Goal: Information Seeking & Learning: Learn about a topic

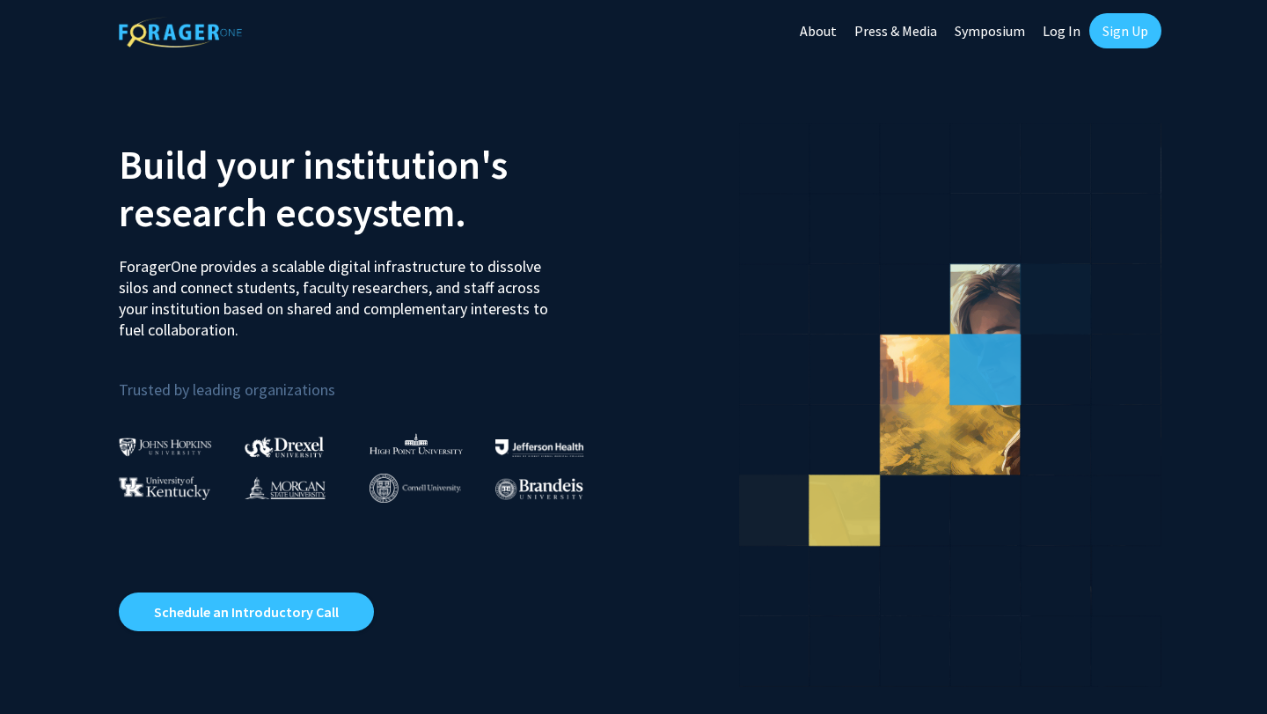
click at [1069, 33] on link "Log In" at bounding box center [1061, 31] width 55 height 62
select select
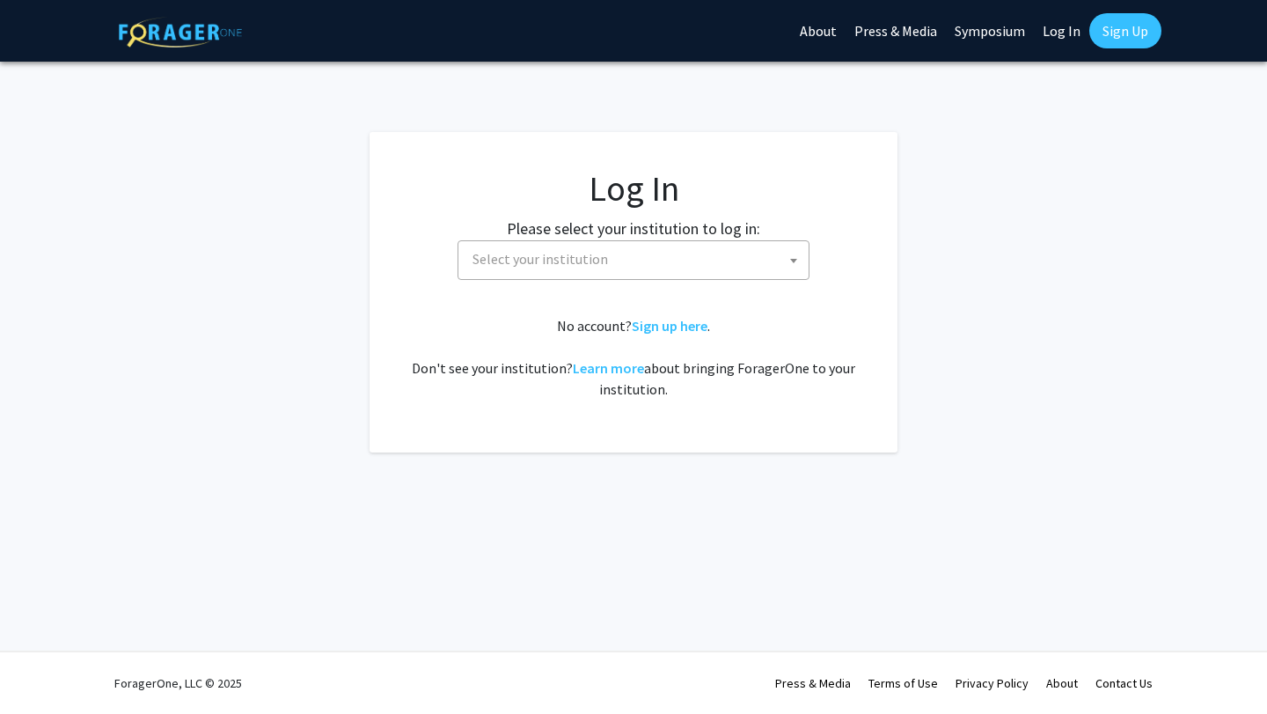
click at [653, 252] on span "Select your institution" at bounding box center [636, 259] width 343 height 36
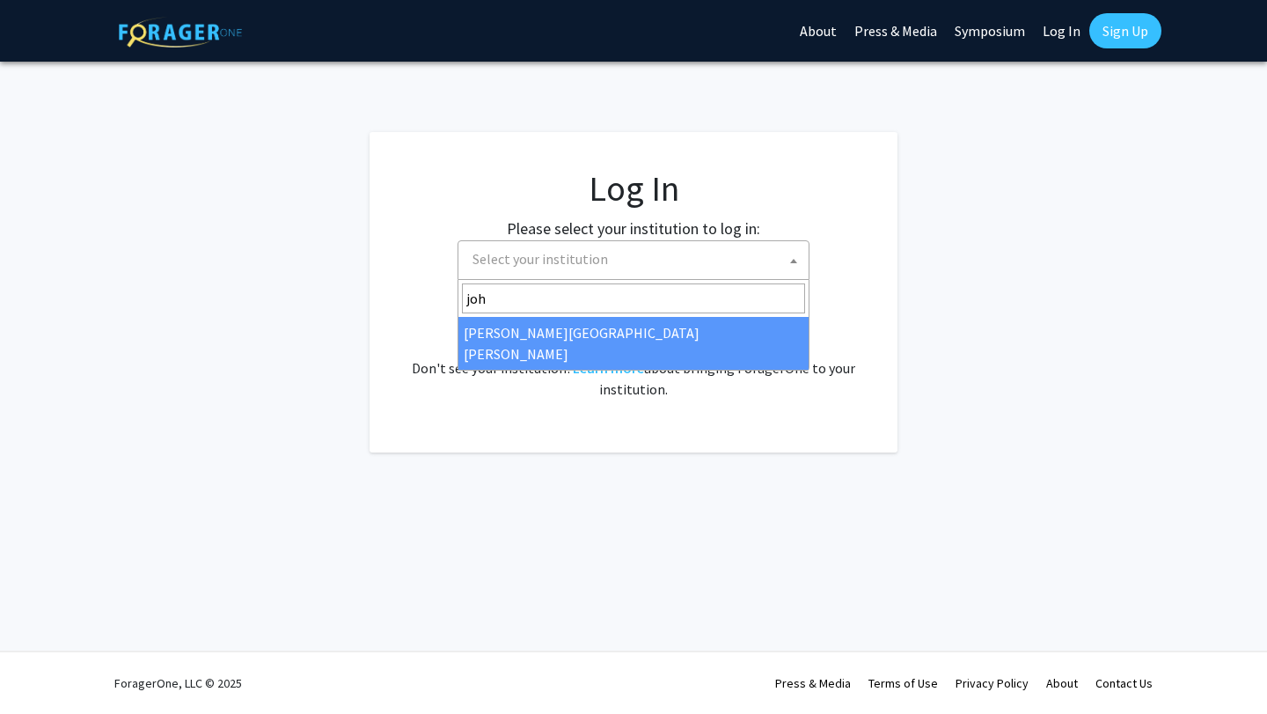
type input "joh"
select select "1"
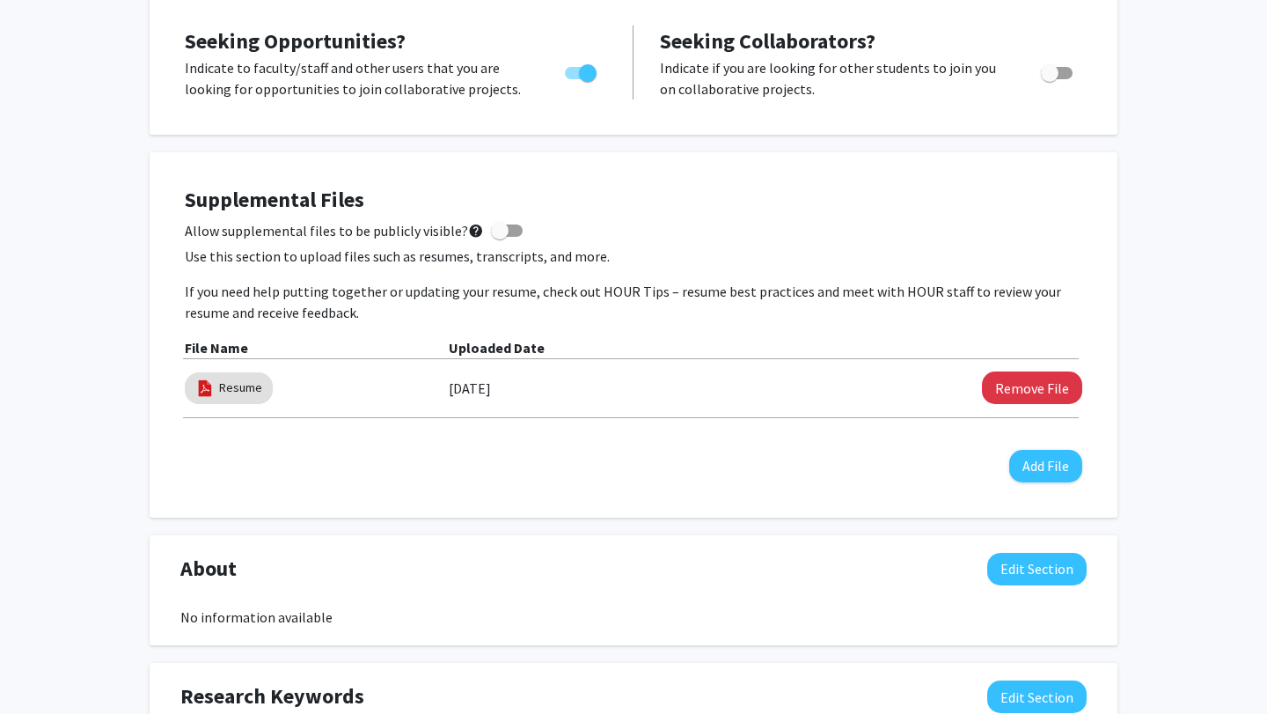
scroll to position [342, 0]
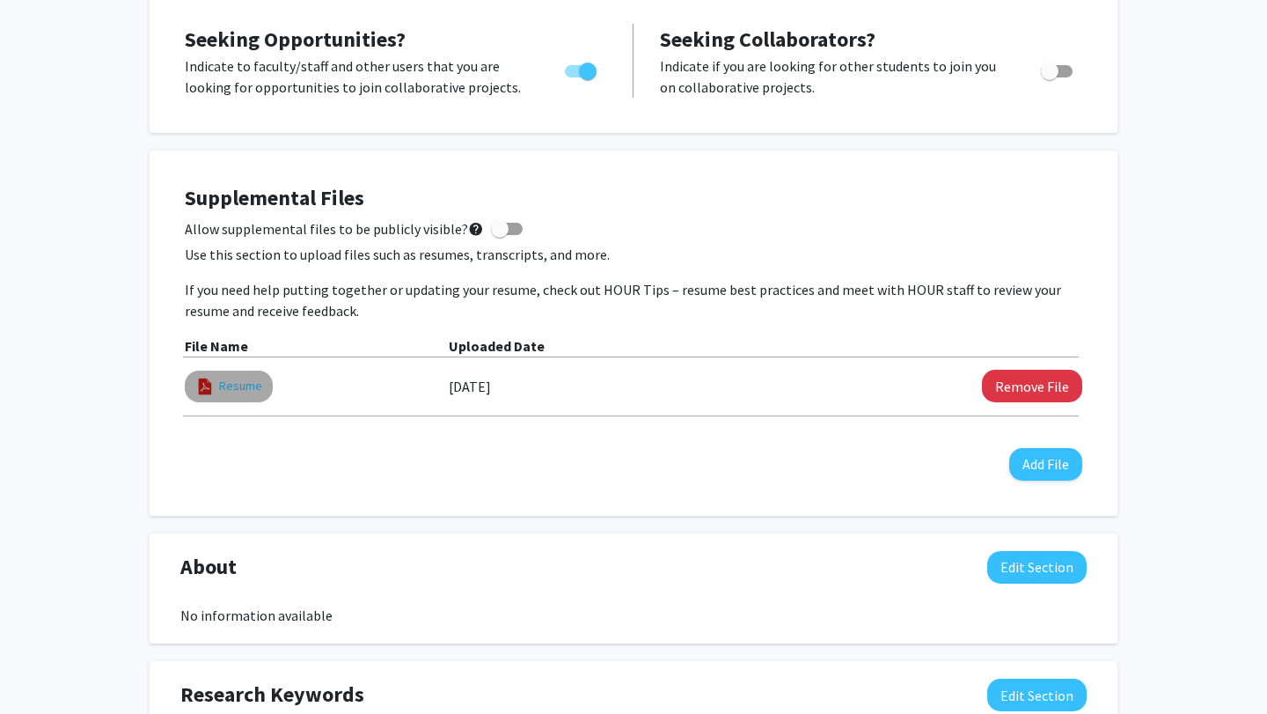
click at [230, 377] on link "Resume" at bounding box center [240, 386] width 43 height 18
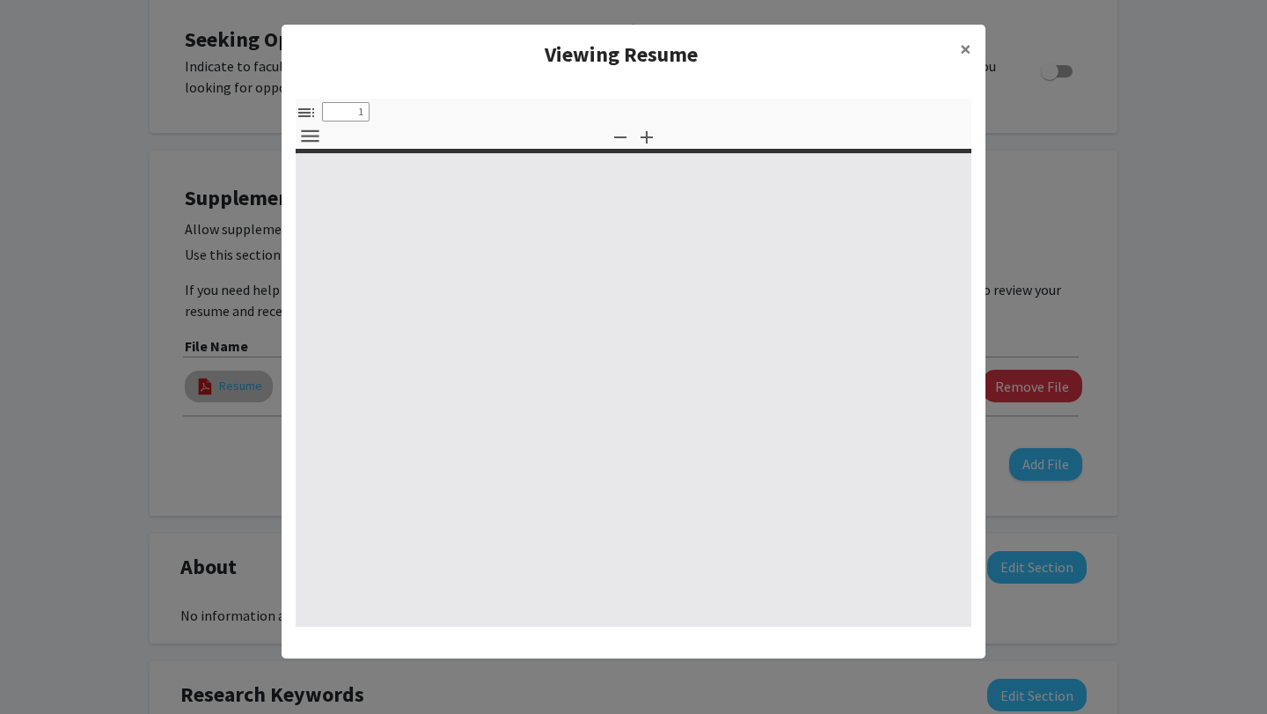
select select "custom"
type input "0"
select select "custom"
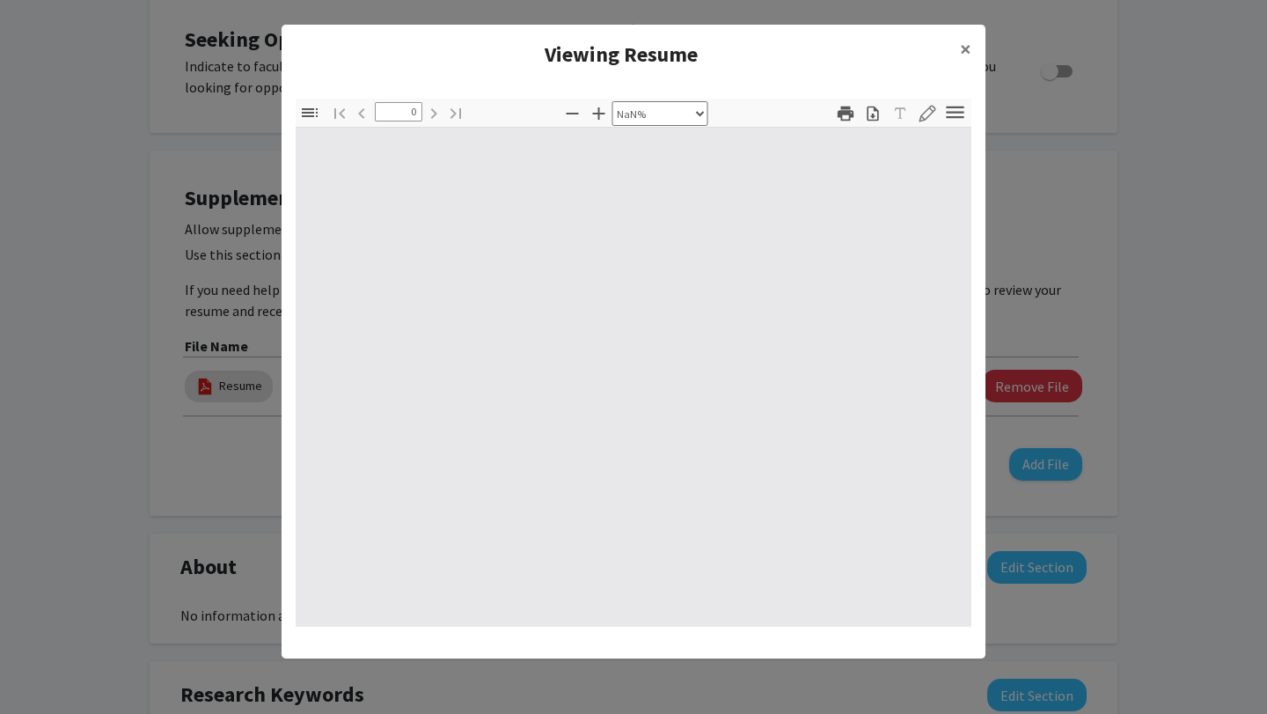
type input "1"
select select "auto"
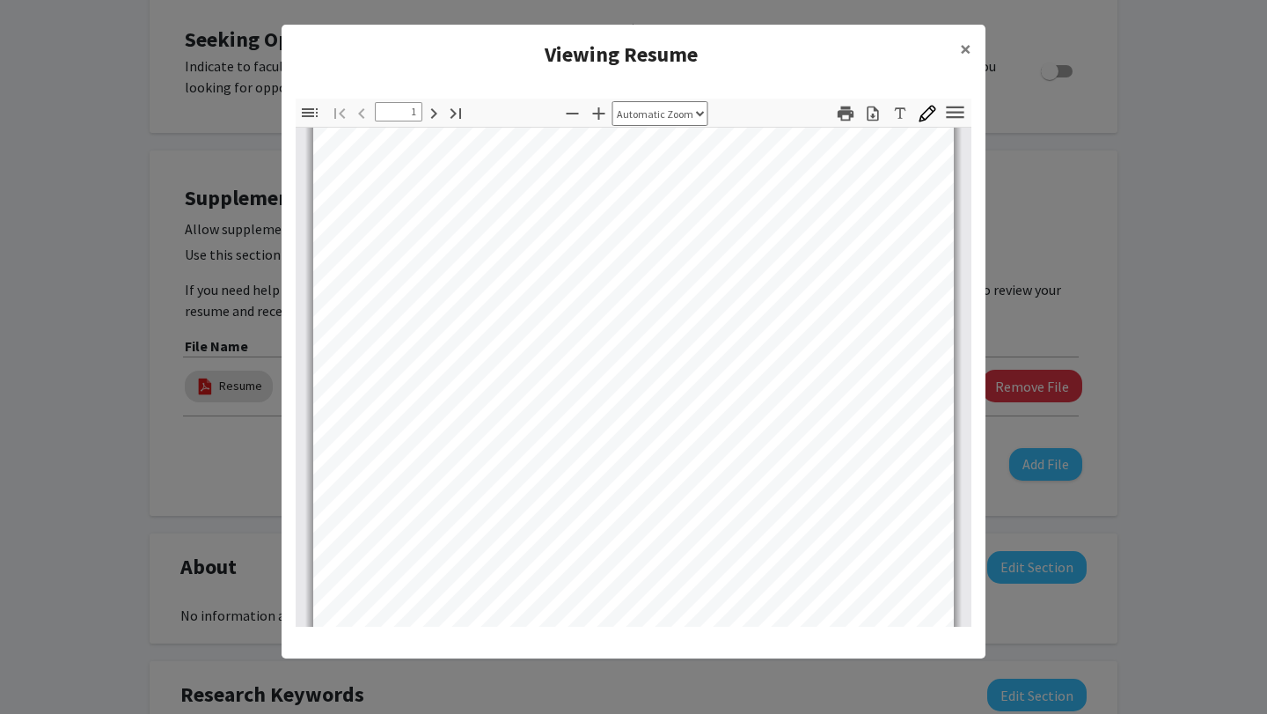
scroll to position [0, 0]
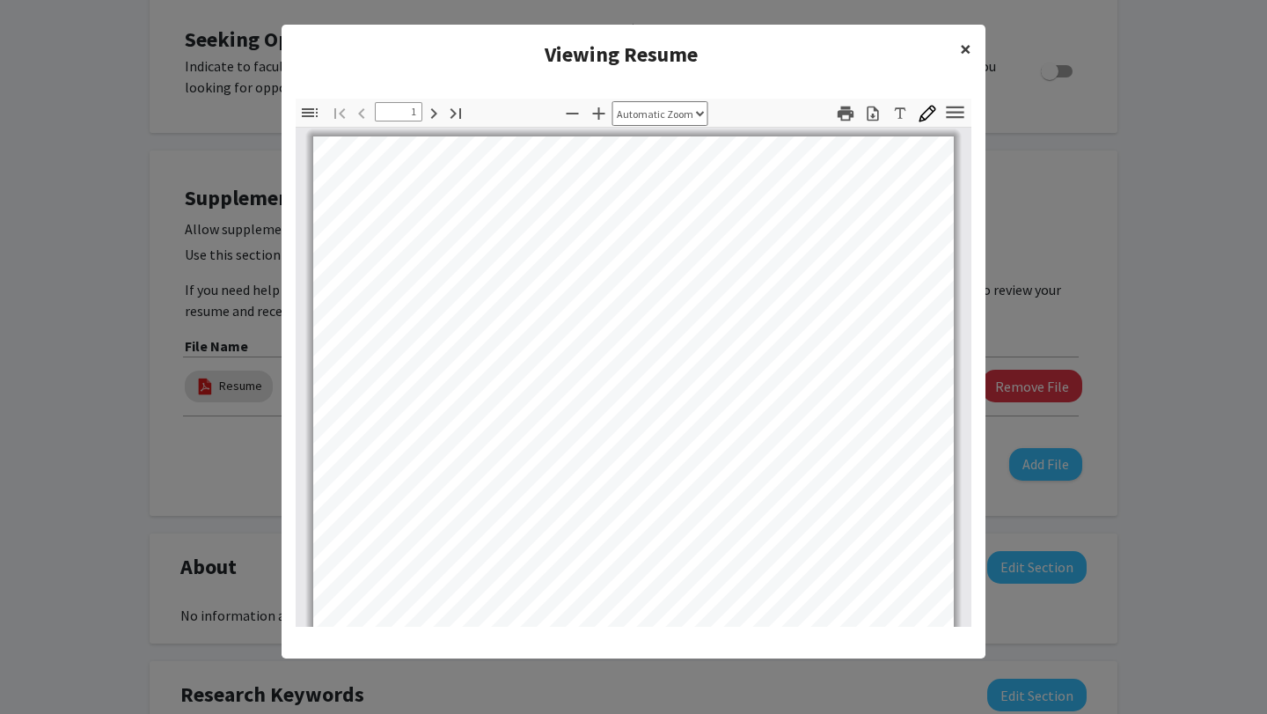
click at [964, 45] on span "×" at bounding box center [965, 48] width 11 height 27
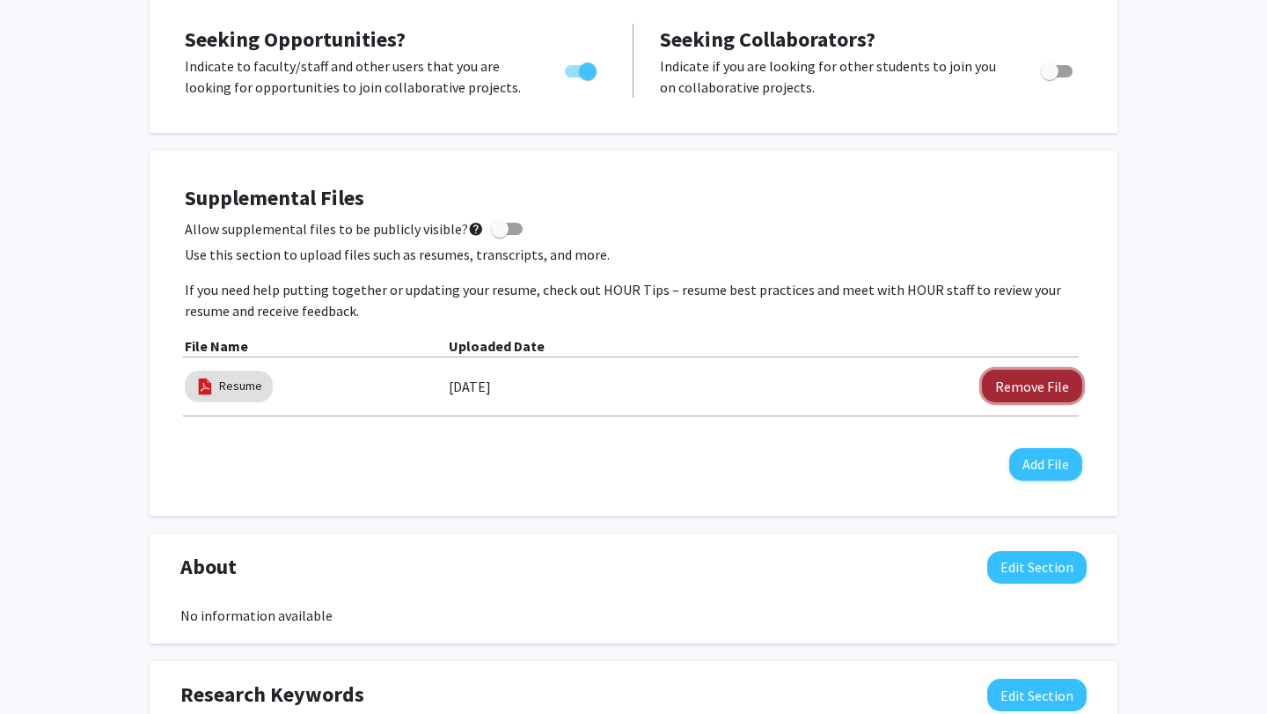
click at [1000, 383] on button "Remove File" at bounding box center [1032, 386] width 100 height 33
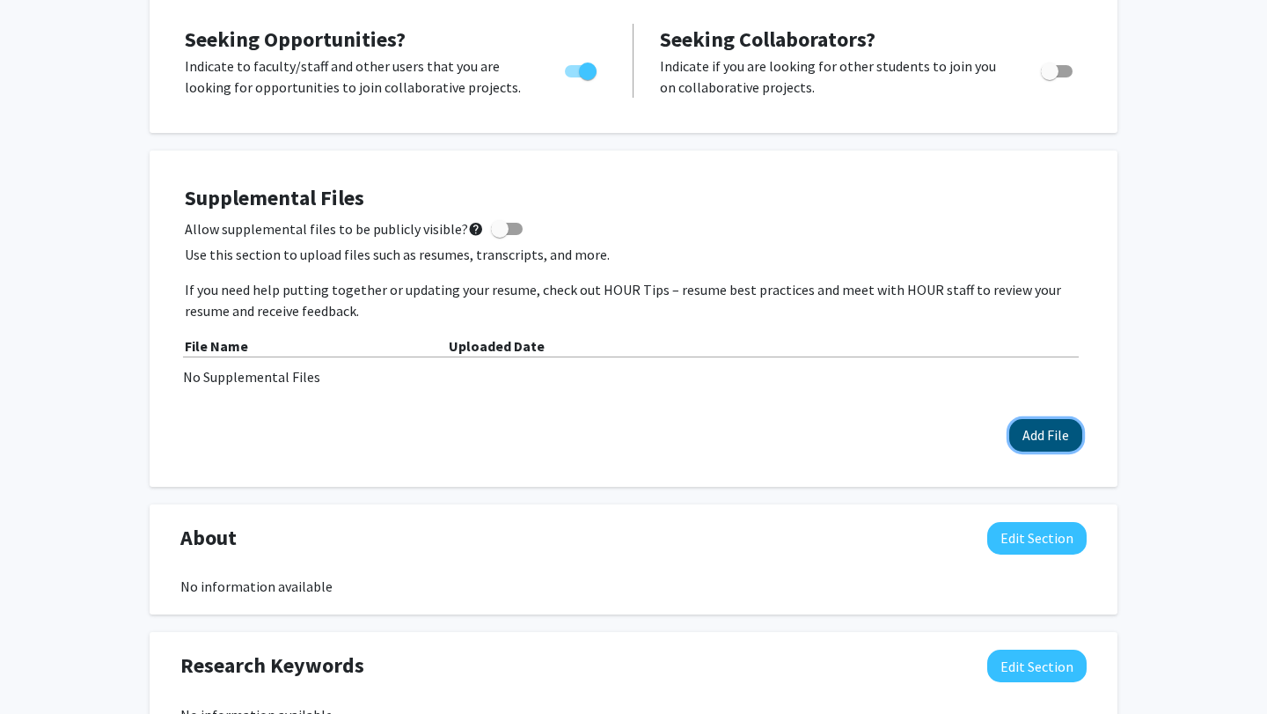
click at [1028, 449] on button "Add File" at bounding box center [1045, 435] width 73 height 33
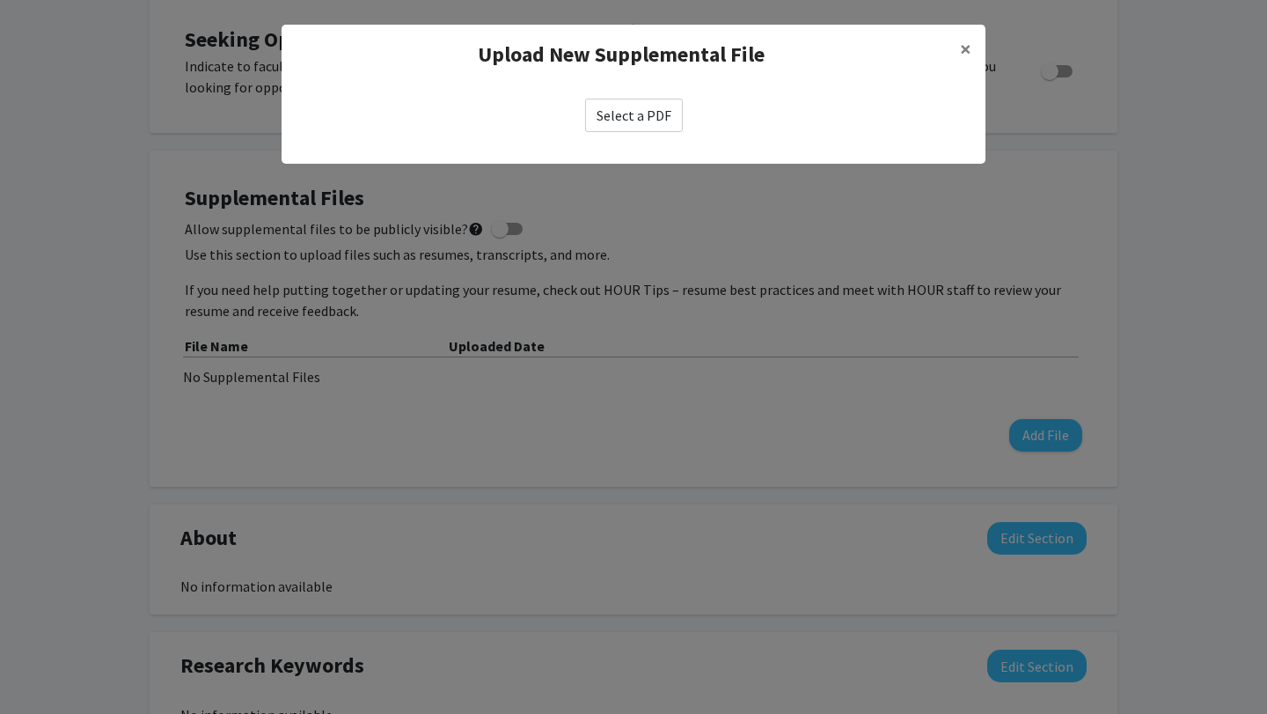
click at [628, 101] on label "Select a PDF" at bounding box center [634, 115] width 98 height 33
click at [0, 0] on input "Select a PDF" at bounding box center [0, 0] width 0 height 0
select select "custom"
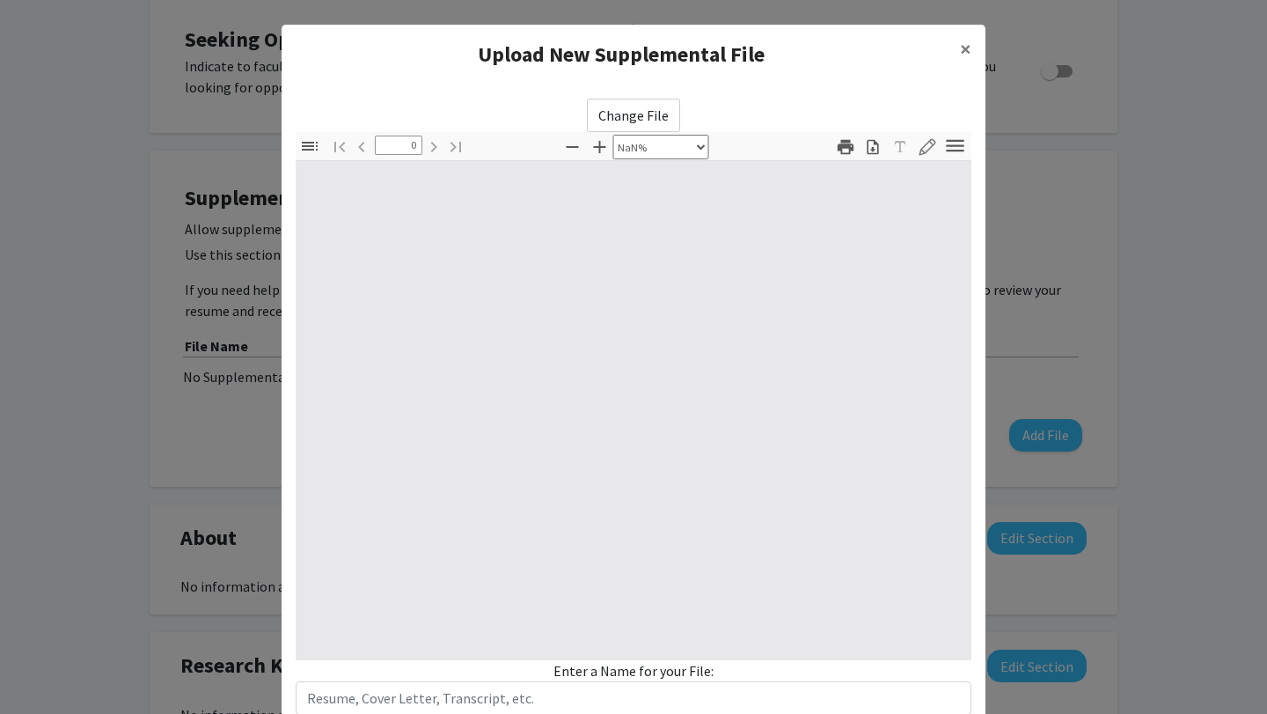
type input "1"
select select "auto"
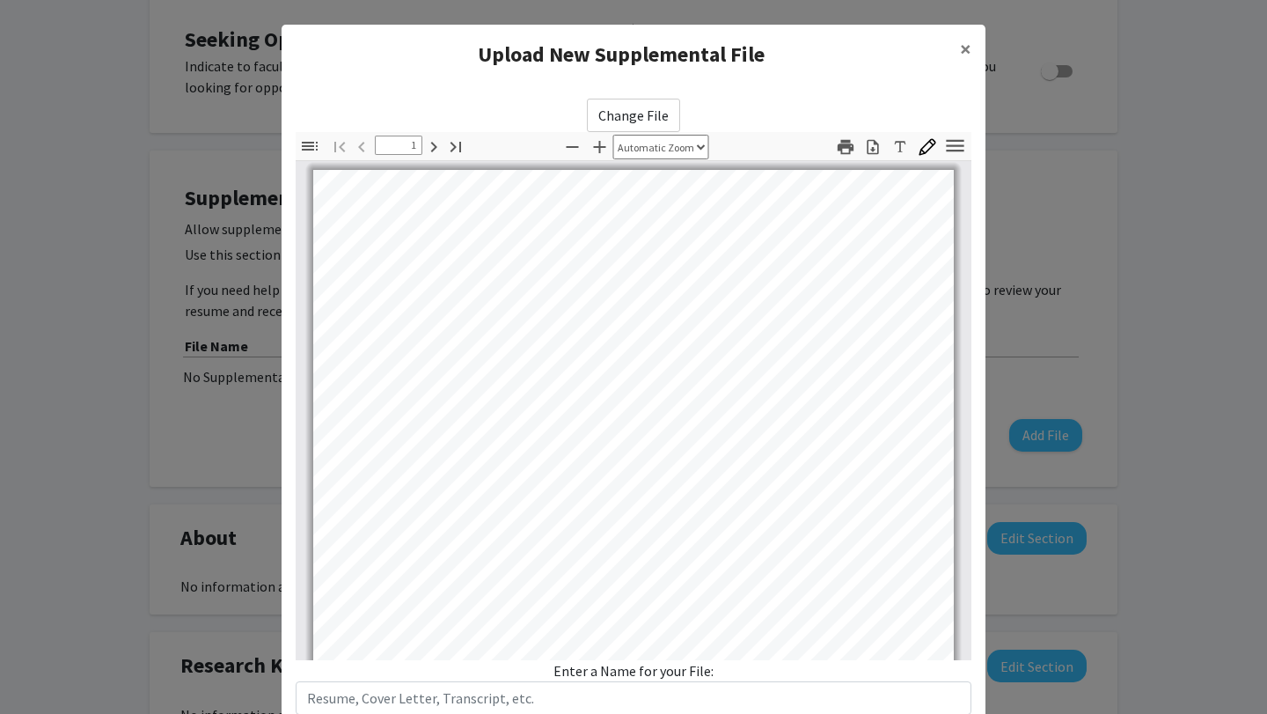
scroll to position [1185, 0]
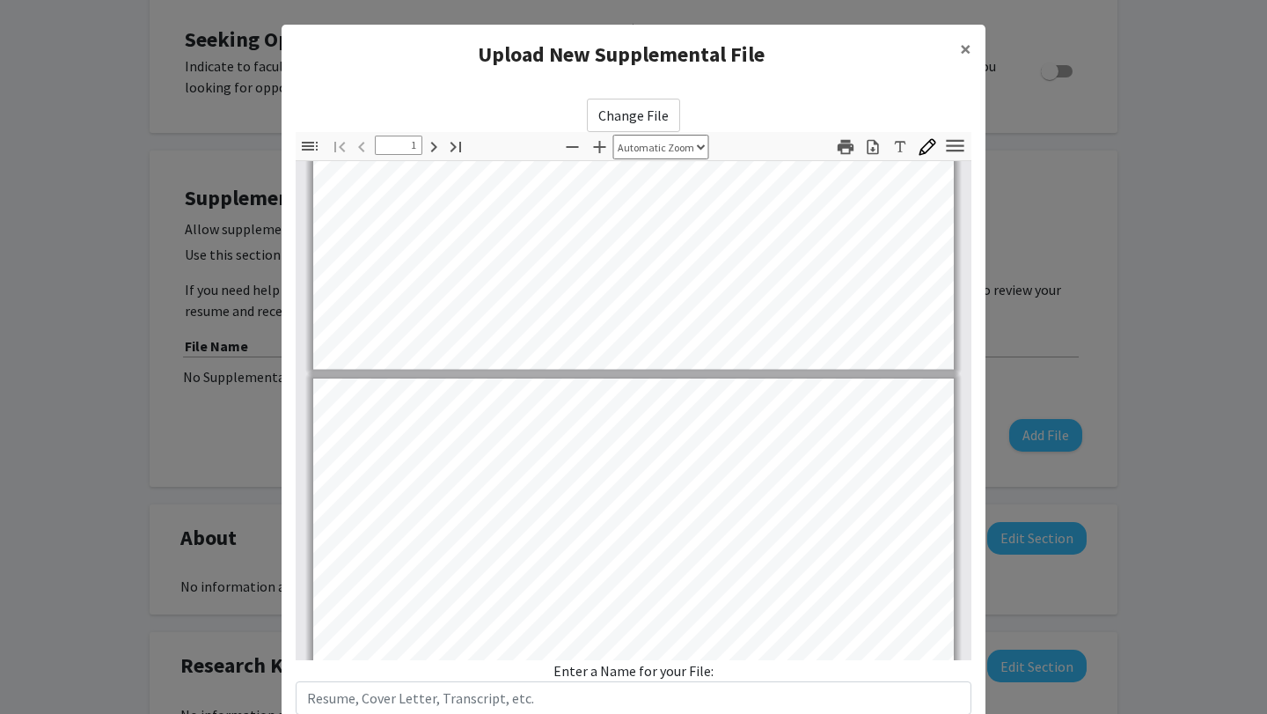
type input "2"
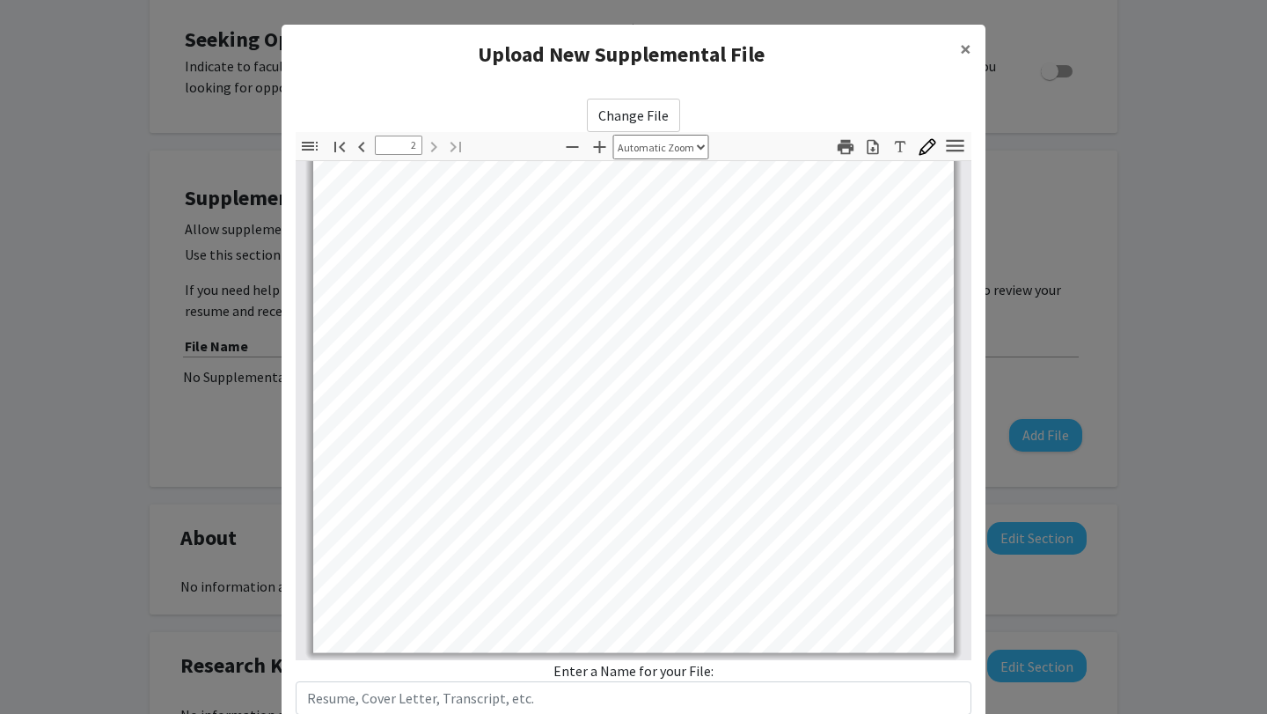
scroll to position [120, 0]
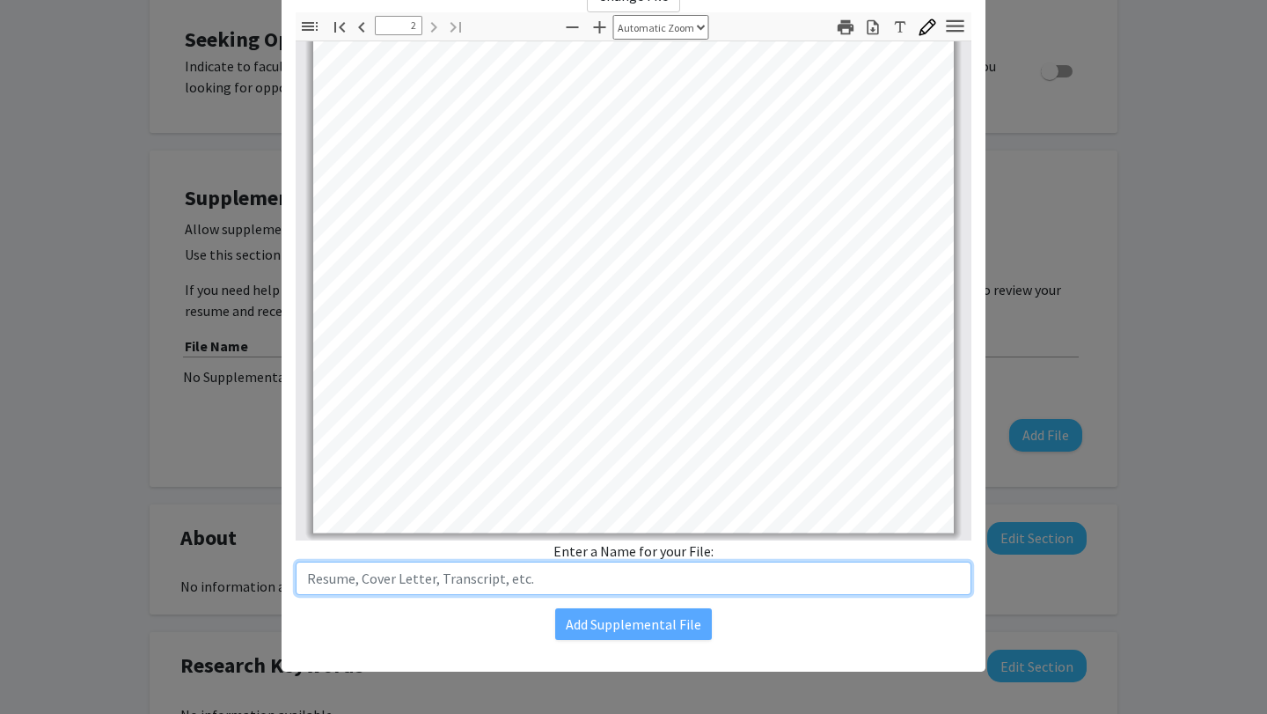
click at [641, 574] on input "text" at bounding box center [634, 577] width 676 height 33
type input "Resume"
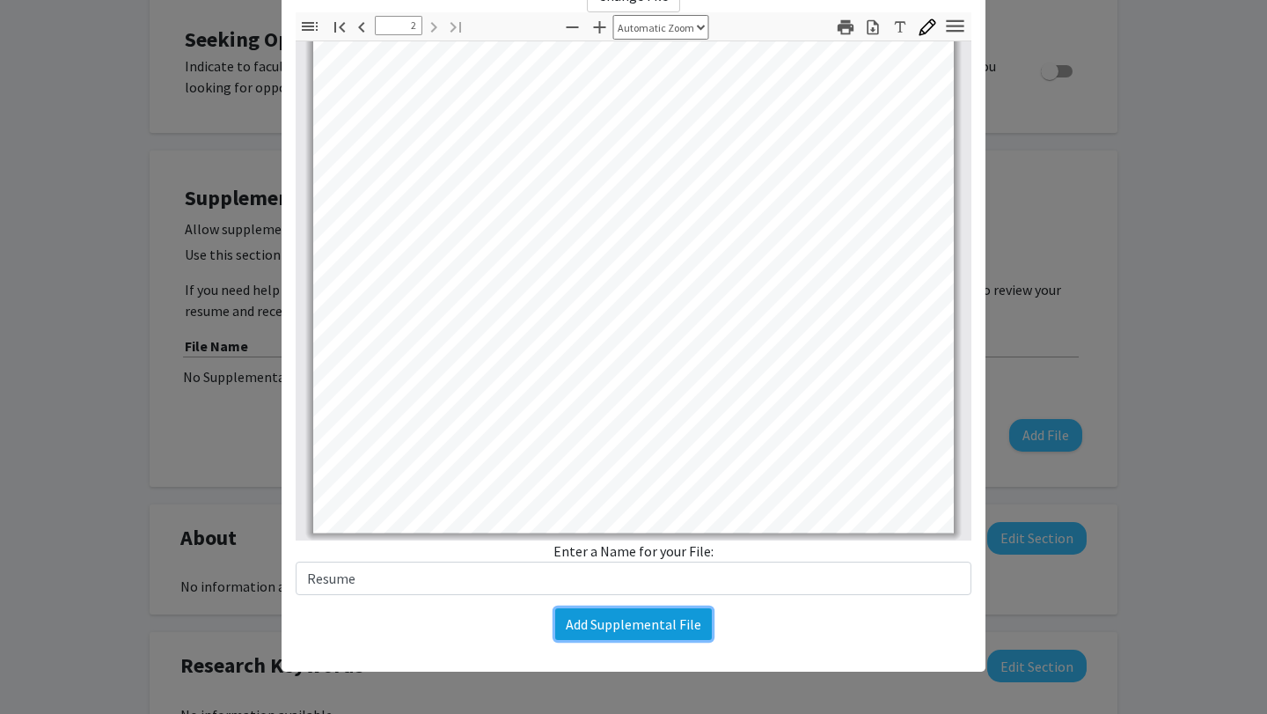
click at [676, 630] on button "Add Supplemental File" at bounding box center [633, 624] width 157 height 32
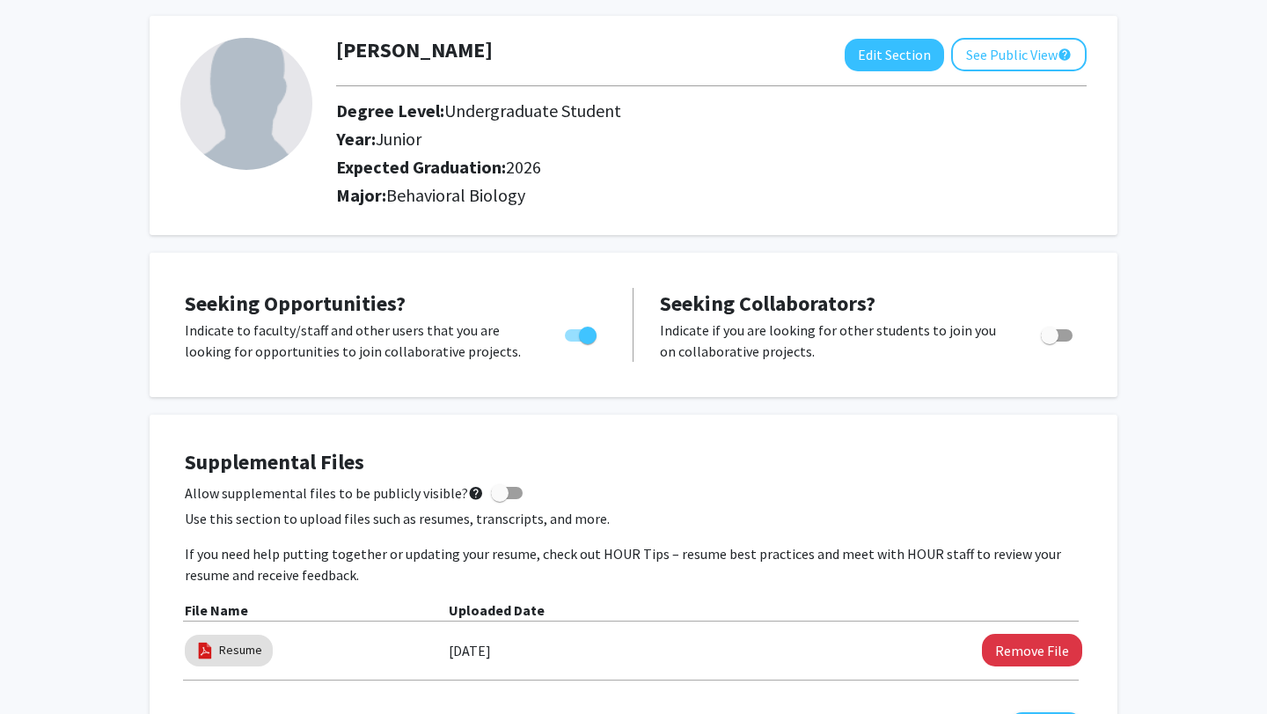
scroll to position [0, 0]
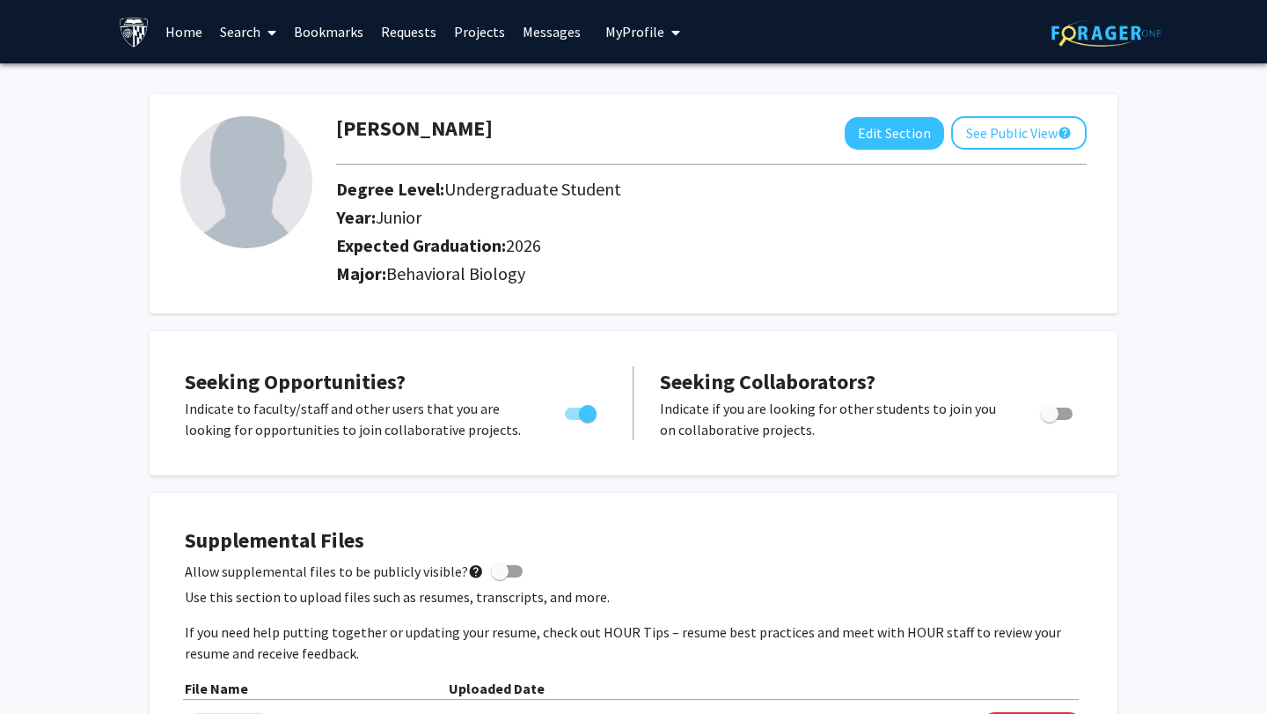
click at [195, 33] on link "Home" at bounding box center [184, 32] width 55 height 62
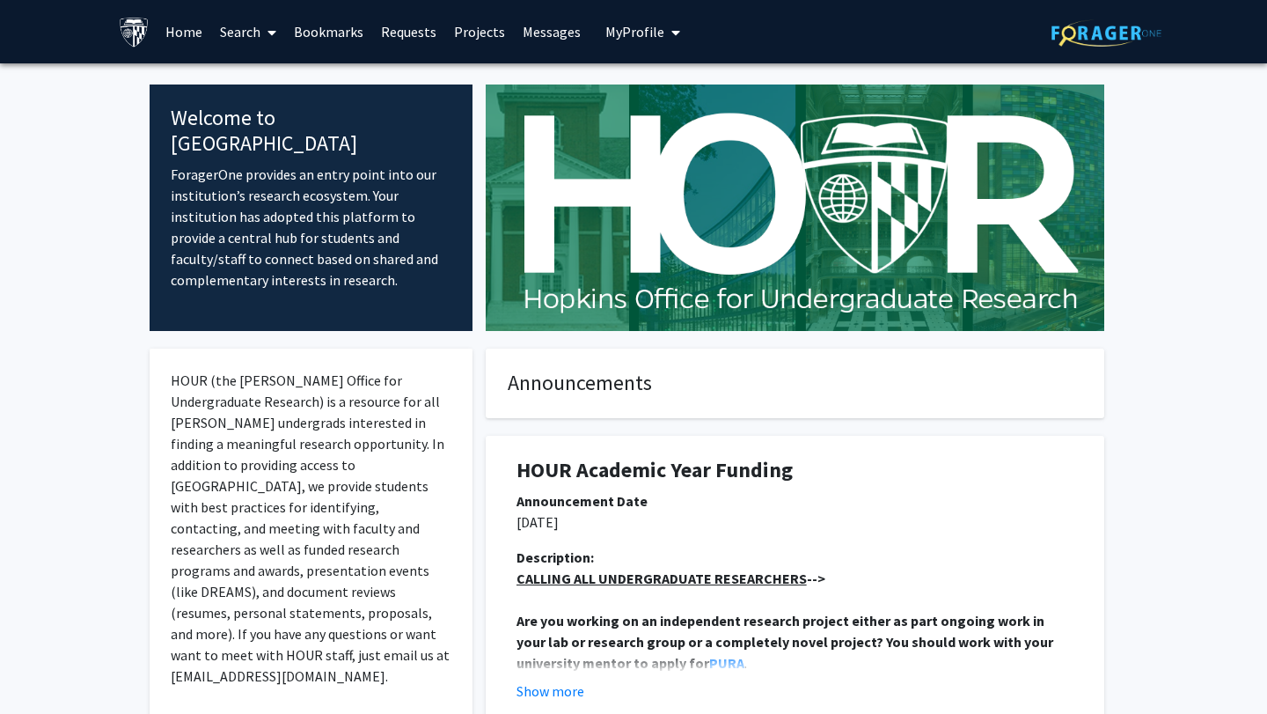
click at [242, 29] on link "Search" at bounding box center [248, 32] width 74 height 62
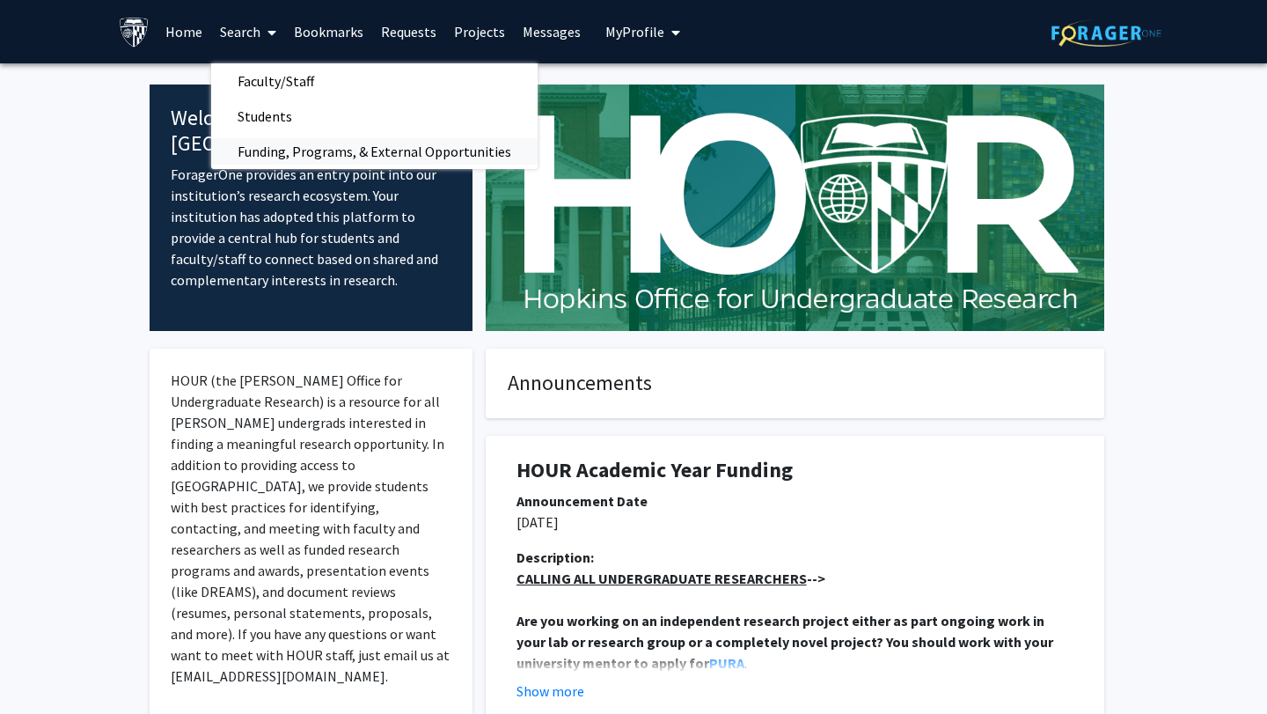
click at [288, 145] on span "Funding, Programs, & External Opportunities" at bounding box center [374, 151] width 326 height 35
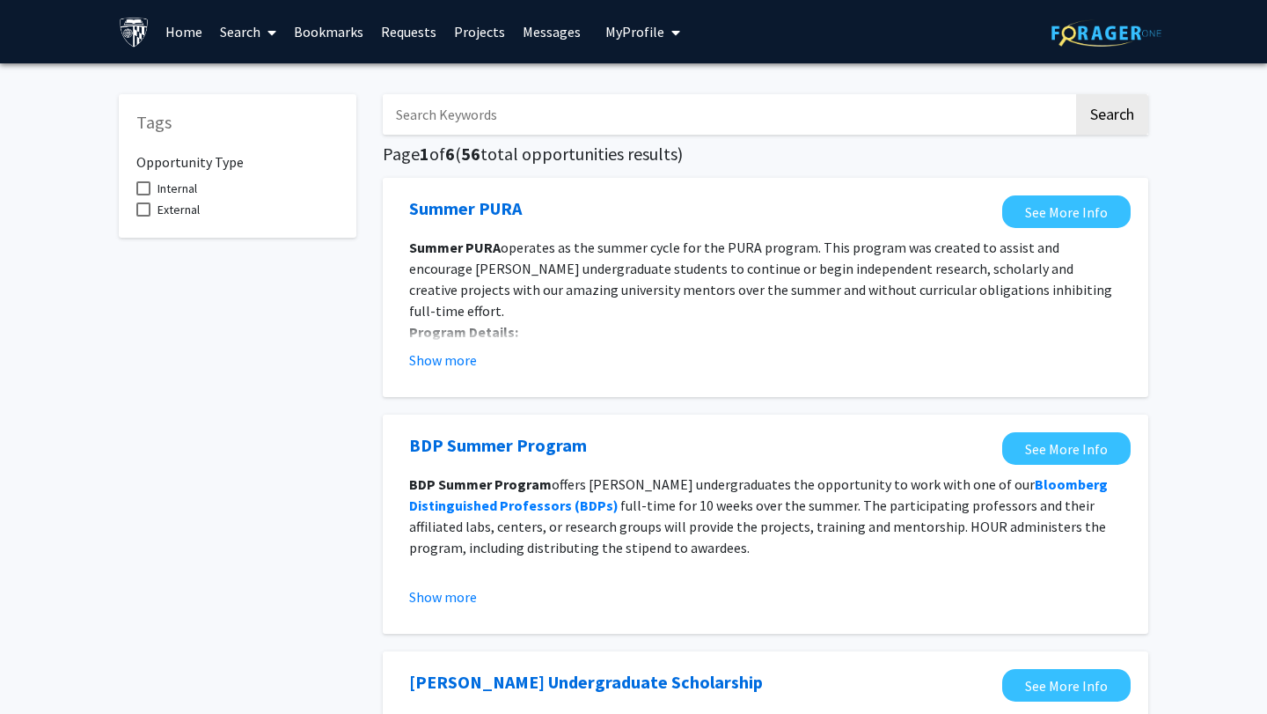
click at [447, 119] on input "Search Keywords" at bounding box center [728, 114] width 691 height 40
type input "research"
click at [1076, 94] on button "Search" at bounding box center [1112, 114] width 72 height 40
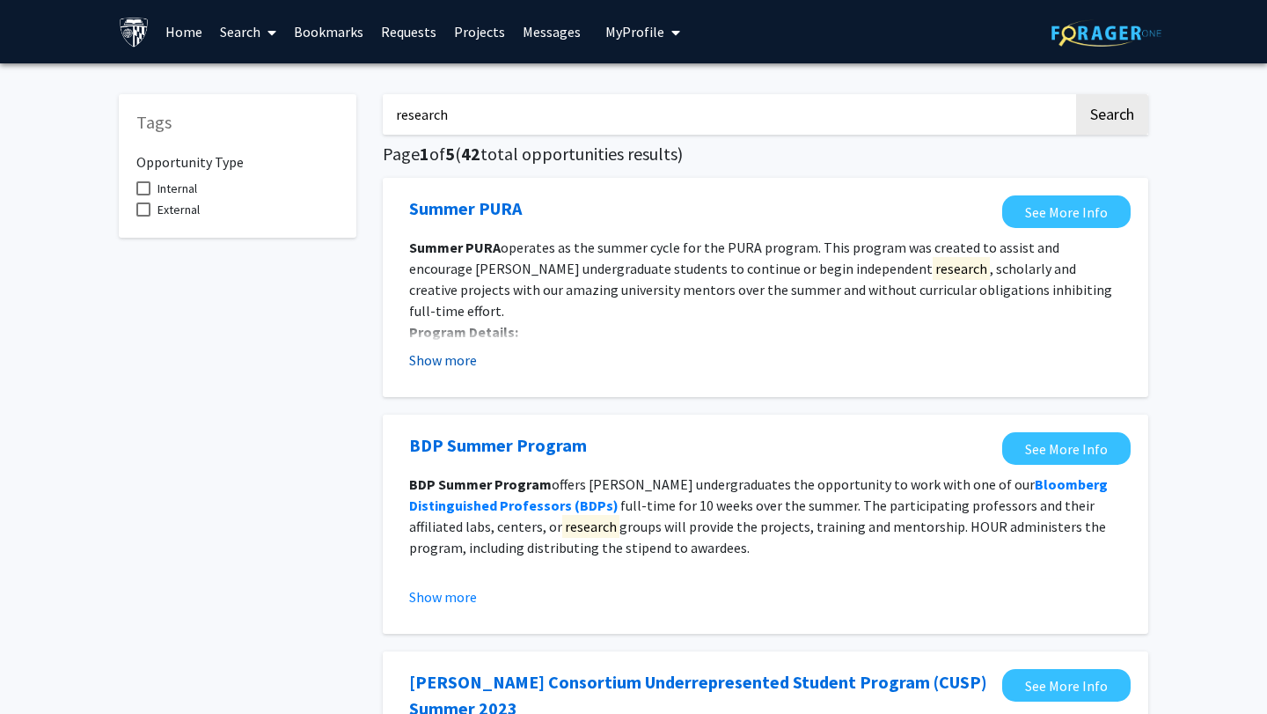
click at [450, 353] on button "Show more" at bounding box center [443, 359] width 68 height 21
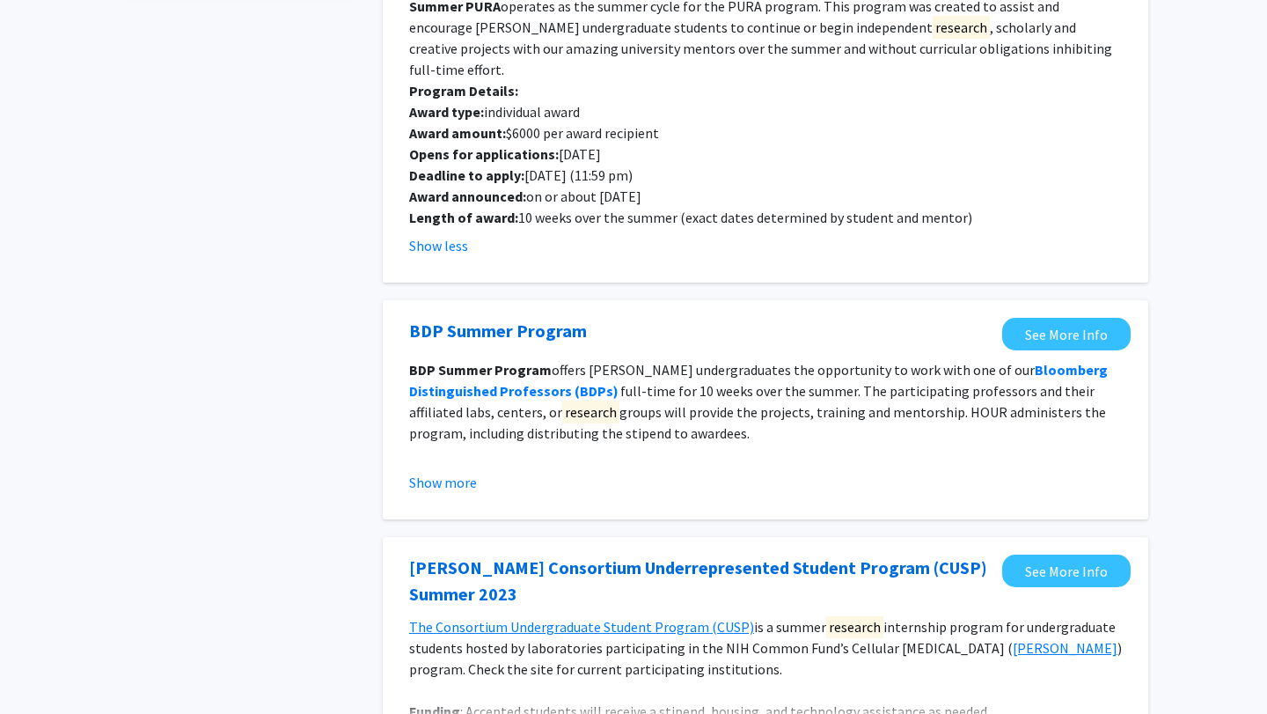
scroll to position [245, 0]
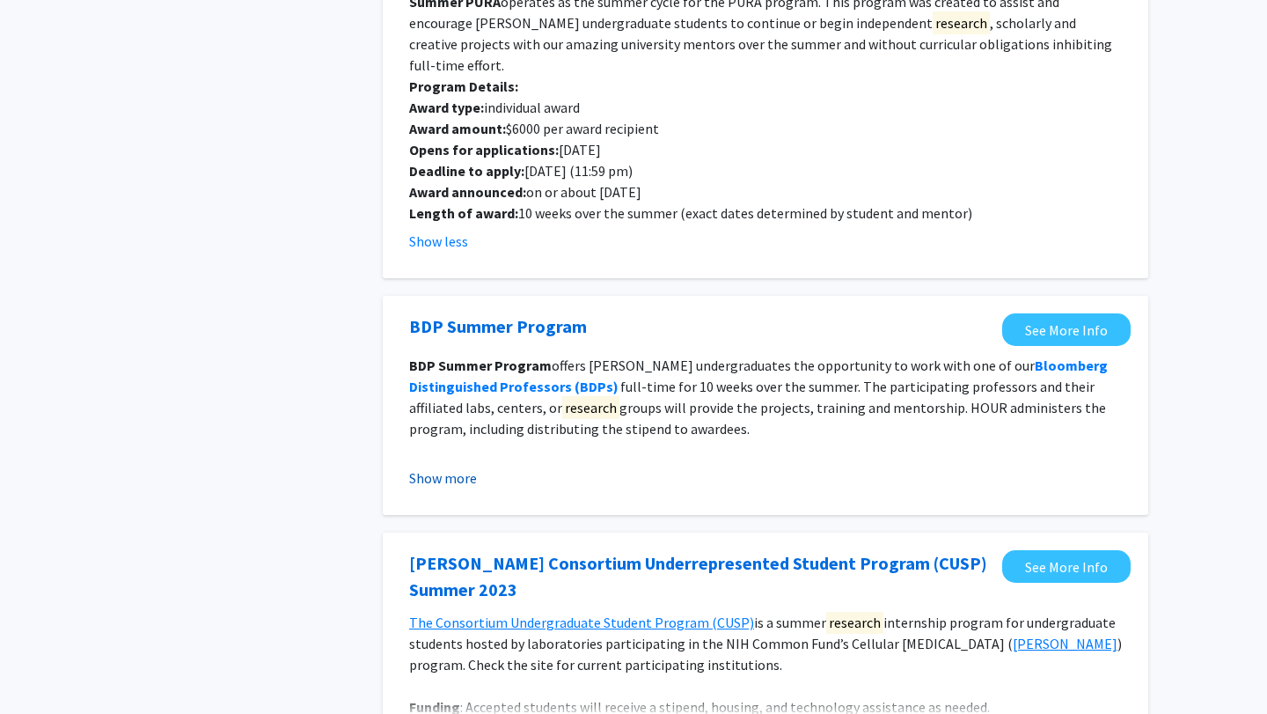
click at [470, 467] on button "Show more" at bounding box center [443, 477] width 68 height 21
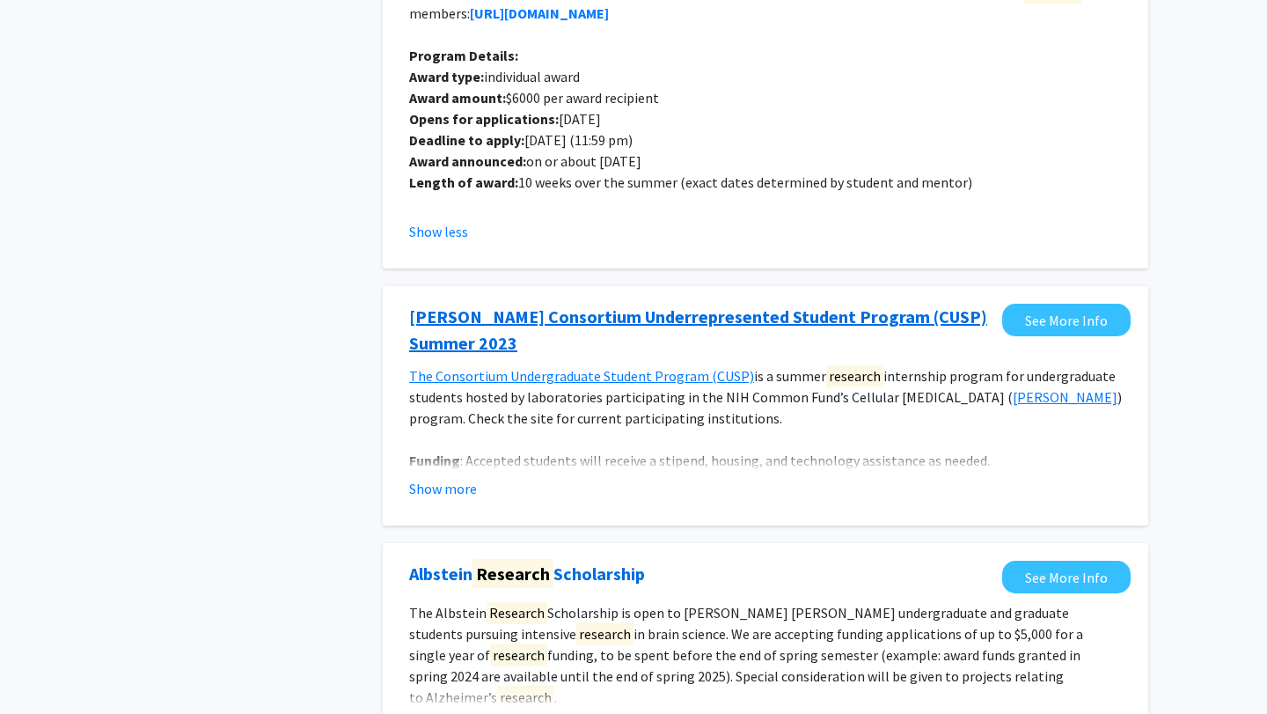
scroll to position [761, 0]
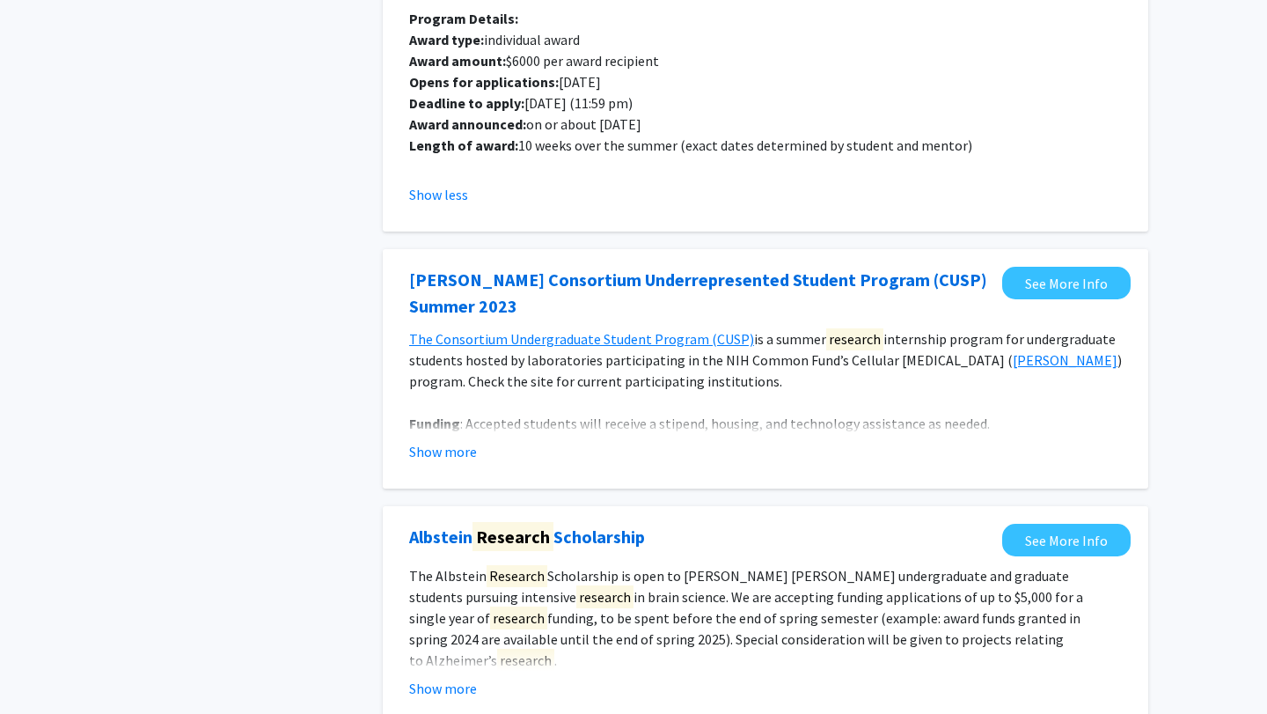
click at [453, 441] on fg-opportunity "SenNet Consortium Underrepresented Student Program (CUSP) Summer 2023 See More …" at bounding box center [765, 369] width 730 height 204
click at [446, 441] on button "Show more" at bounding box center [443, 451] width 68 height 21
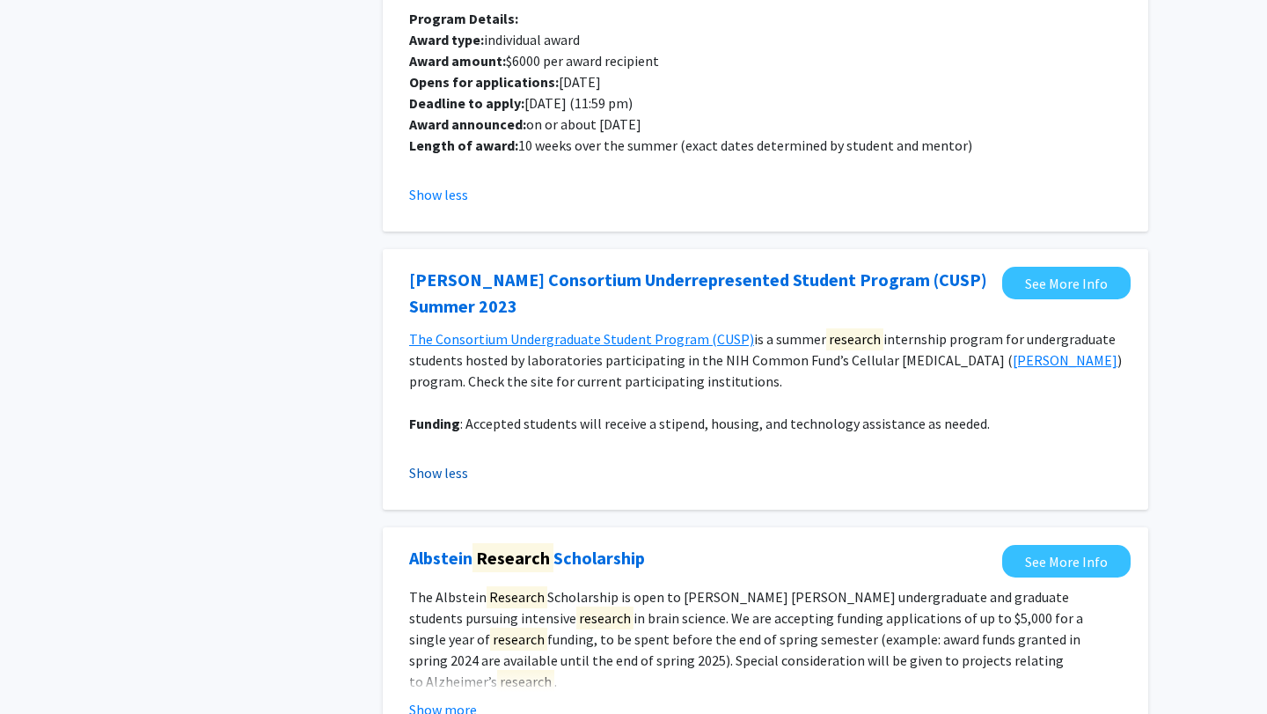
click at [451, 462] on button "Show less" at bounding box center [438, 472] width 59 height 21
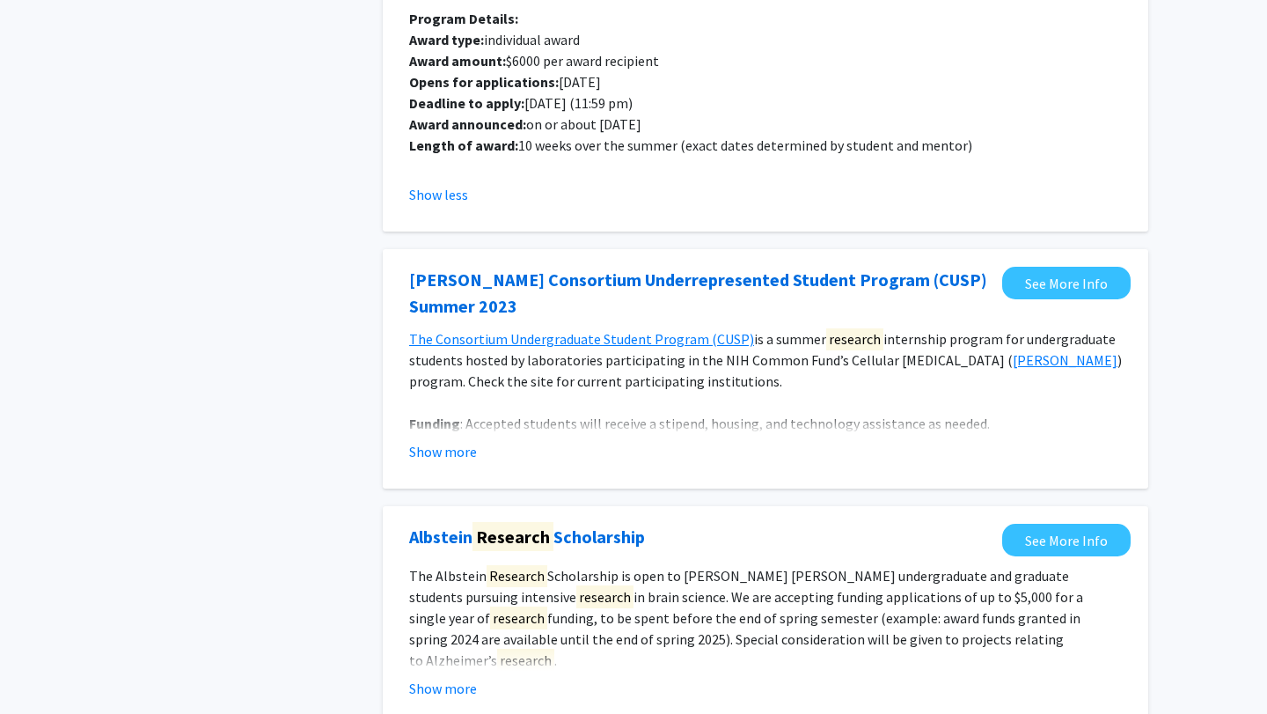
click at [447, 444] on fg-opportunity "SenNet Consortium Underrepresented Student Program (CUSP) Summer 2023 See More …" at bounding box center [765, 369] width 730 height 204
click at [466, 441] on button "Show more" at bounding box center [443, 451] width 68 height 21
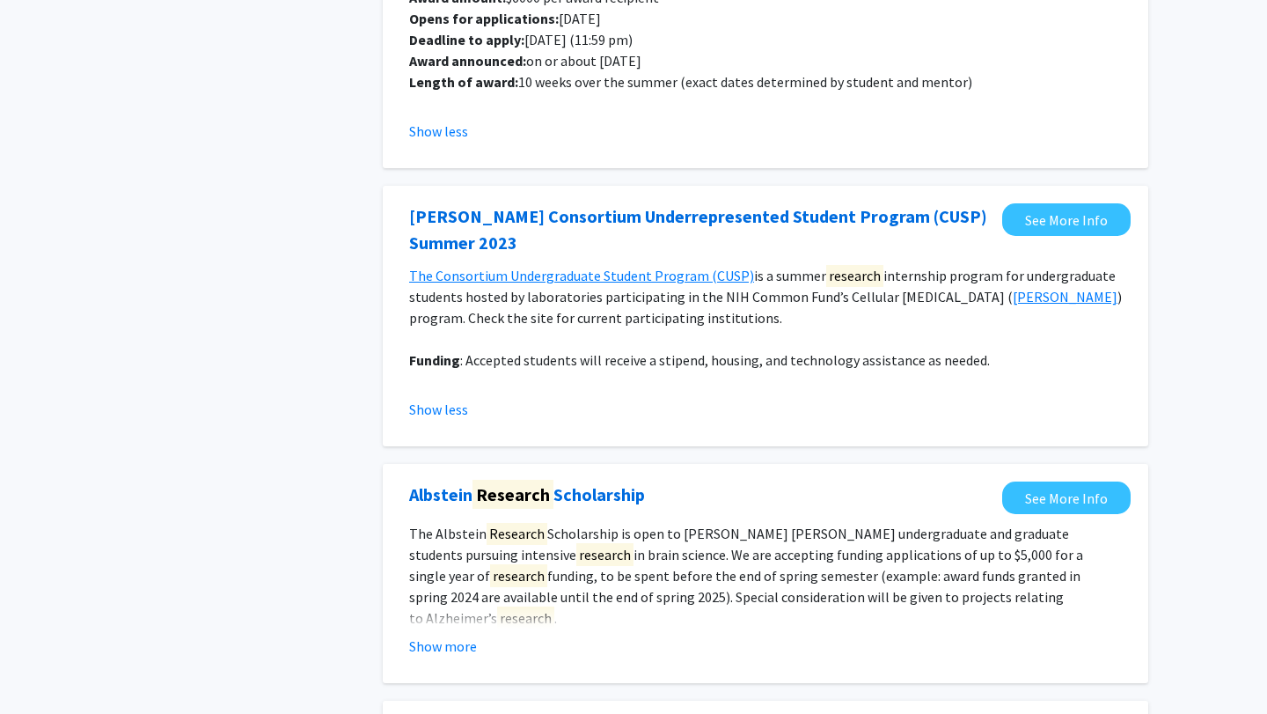
scroll to position [848, 0]
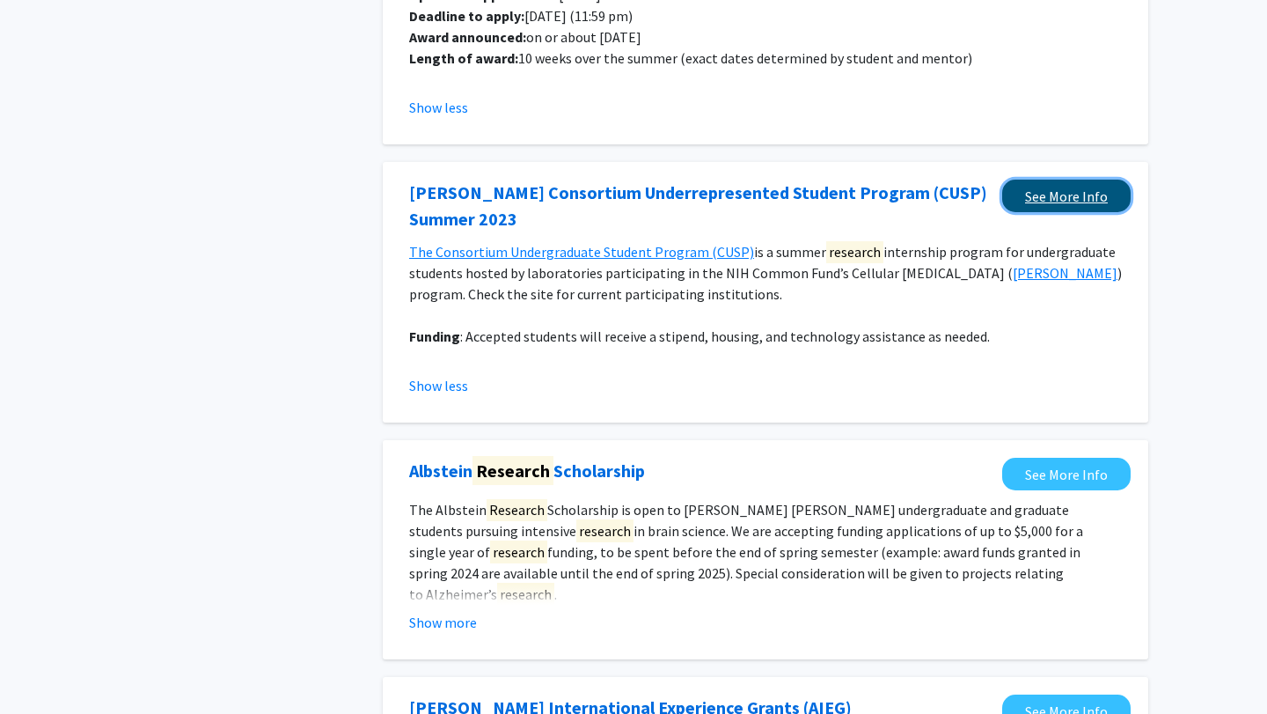
click at [1031, 180] on link "See More Info" at bounding box center [1066, 196] width 128 height 33
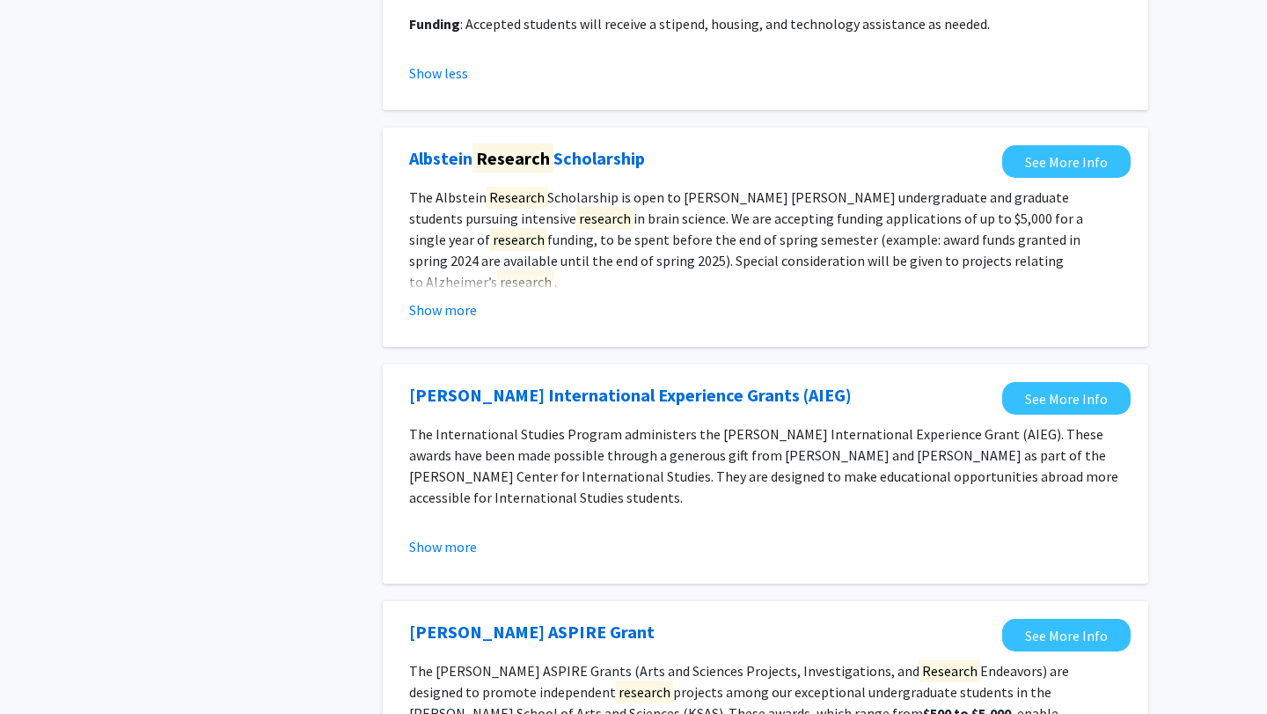
scroll to position [1159, 0]
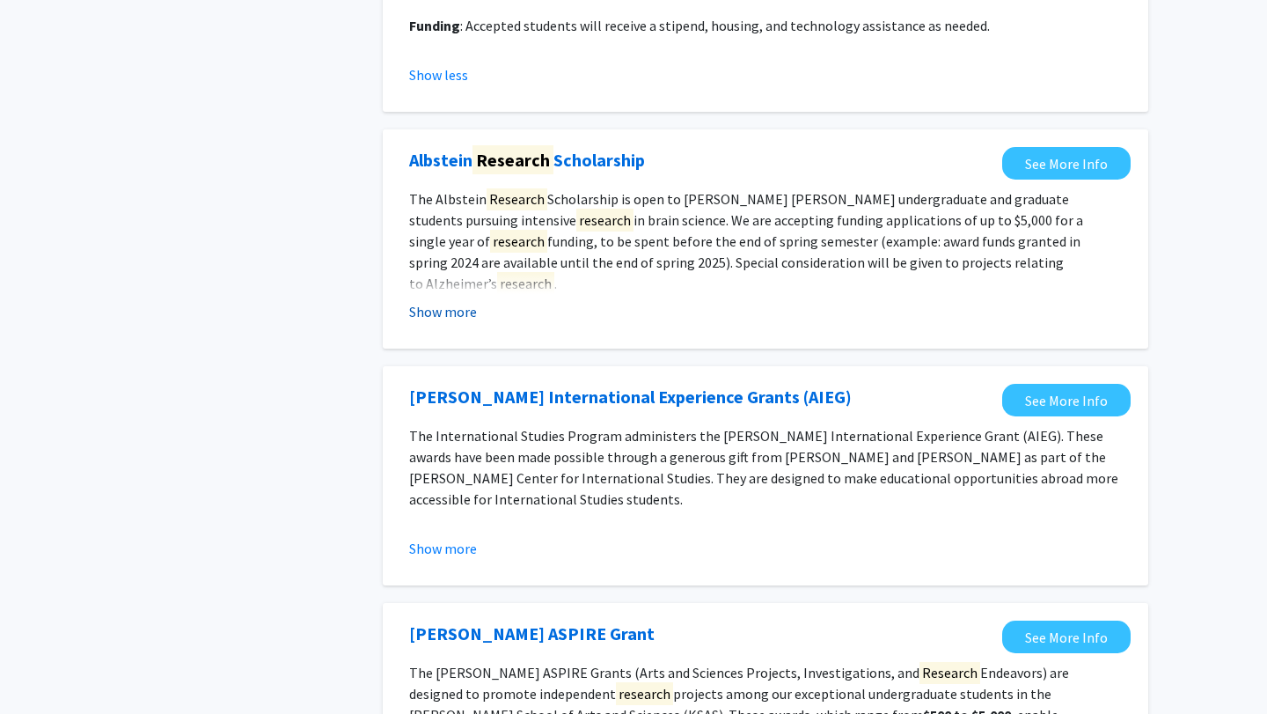
click at [428, 301] on button "Show more" at bounding box center [443, 311] width 68 height 21
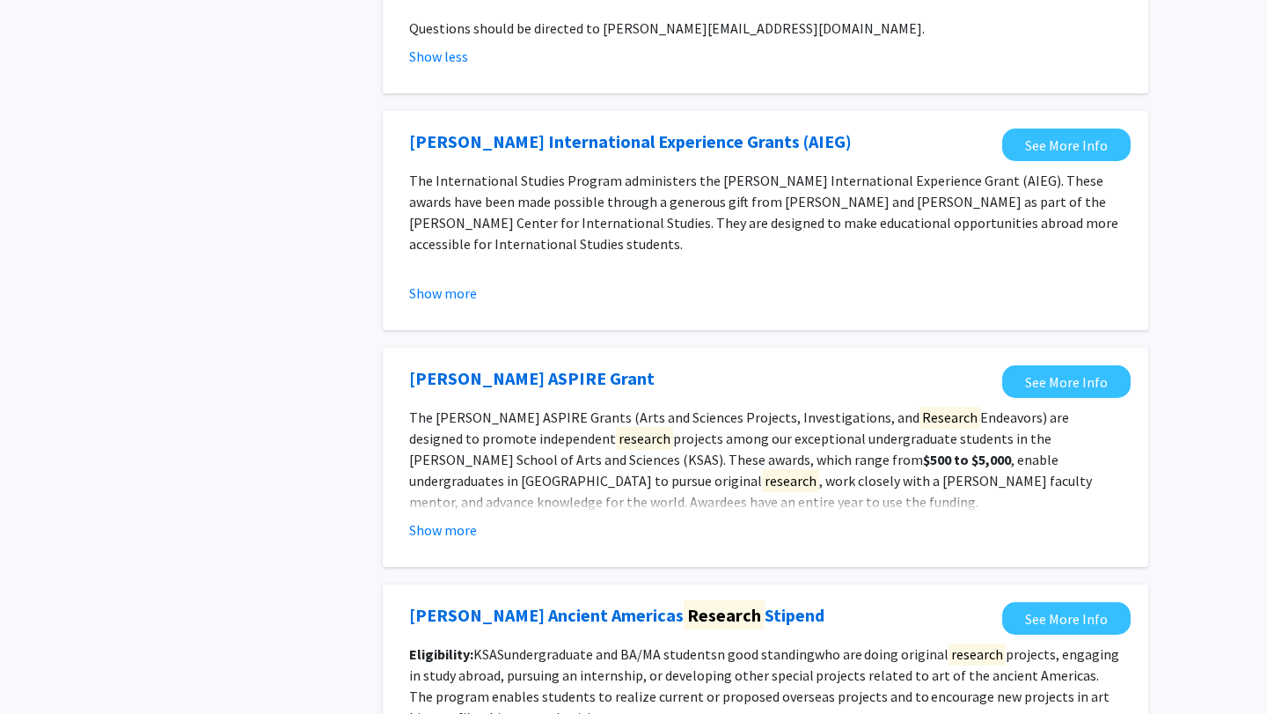
scroll to position [1564, 0]
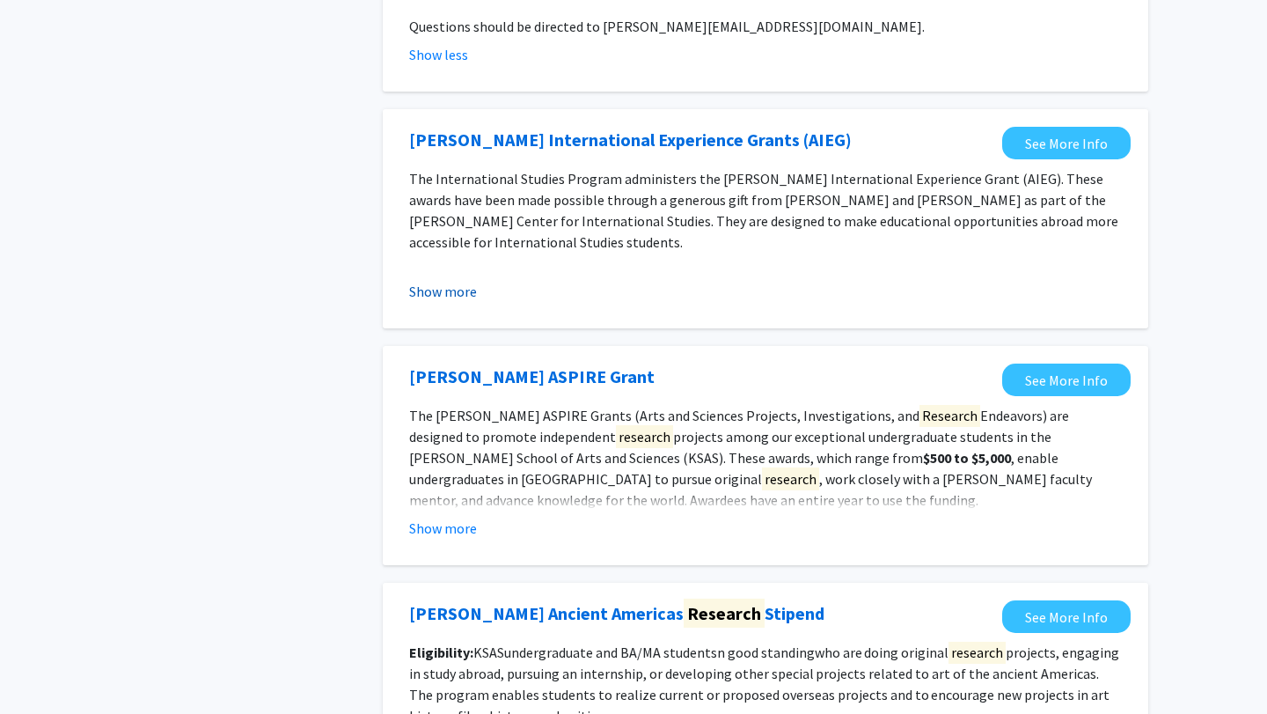
click at [468, 281] on button "Show more" at bounding box center [443, 291] width 68 height 21
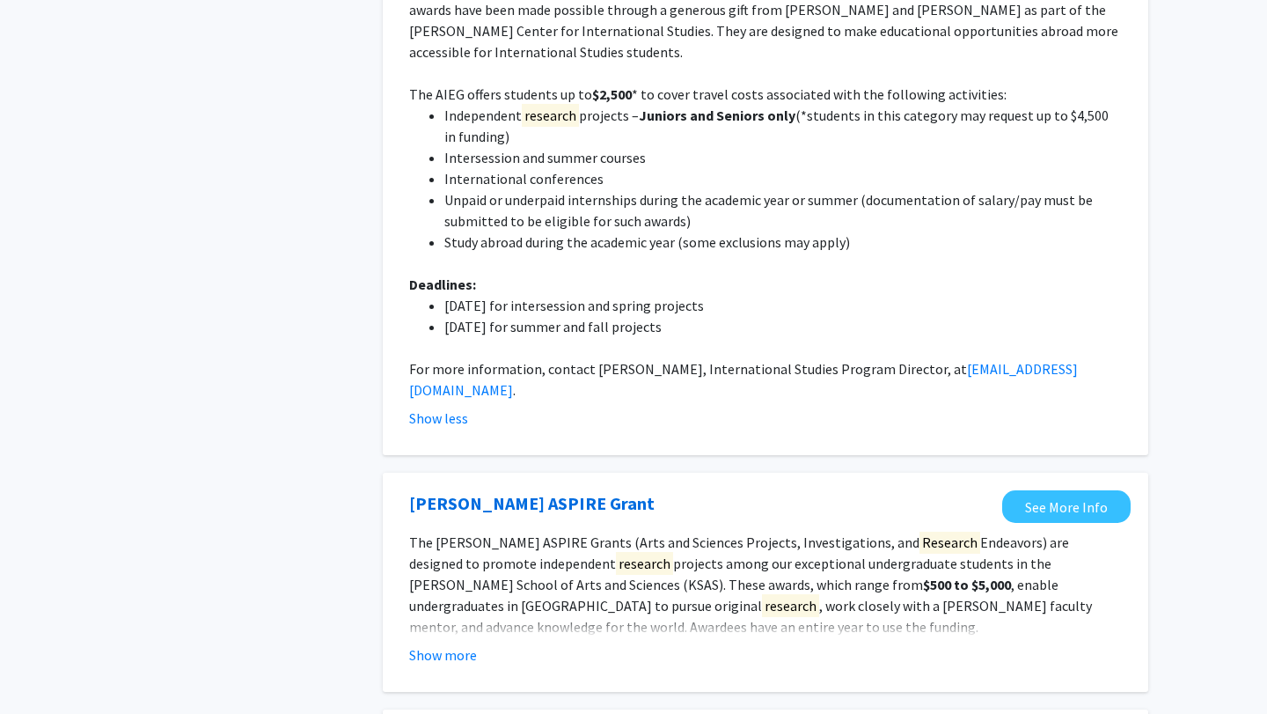
scroll to position [1762, 0]
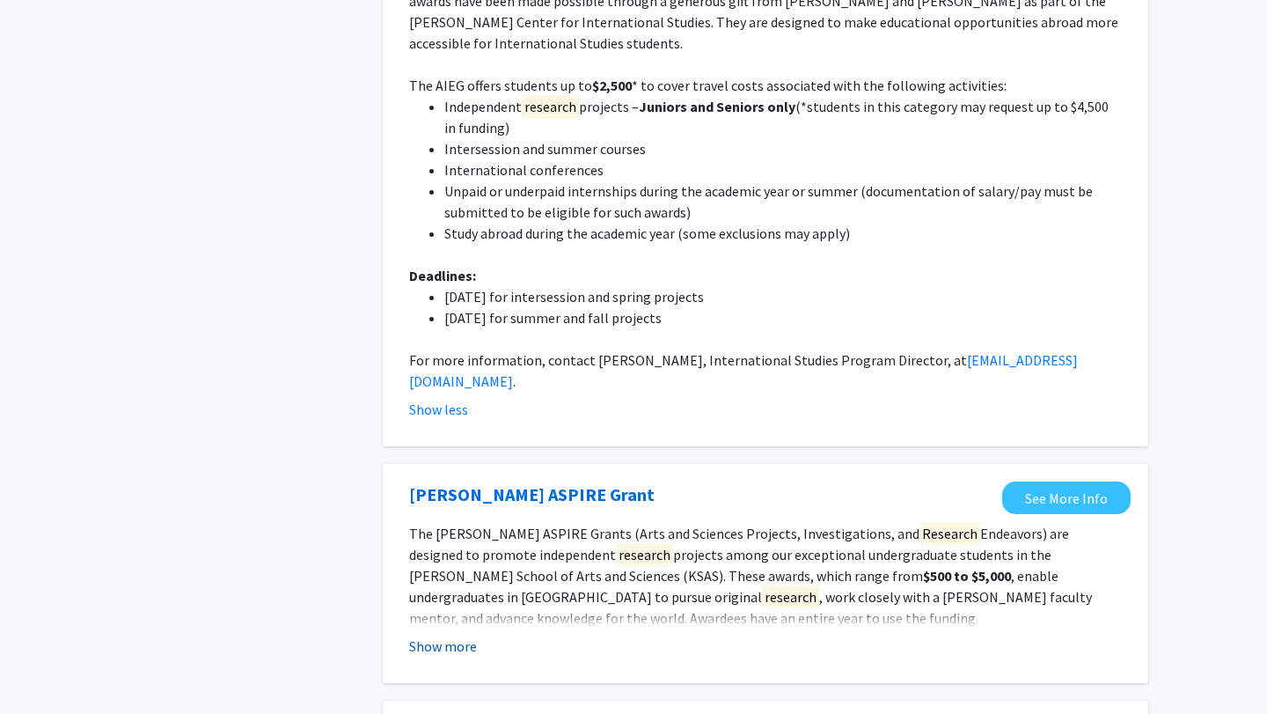
click at [426, 635] on button "Show more" at bounding box center [443, 645] width 68 height 21
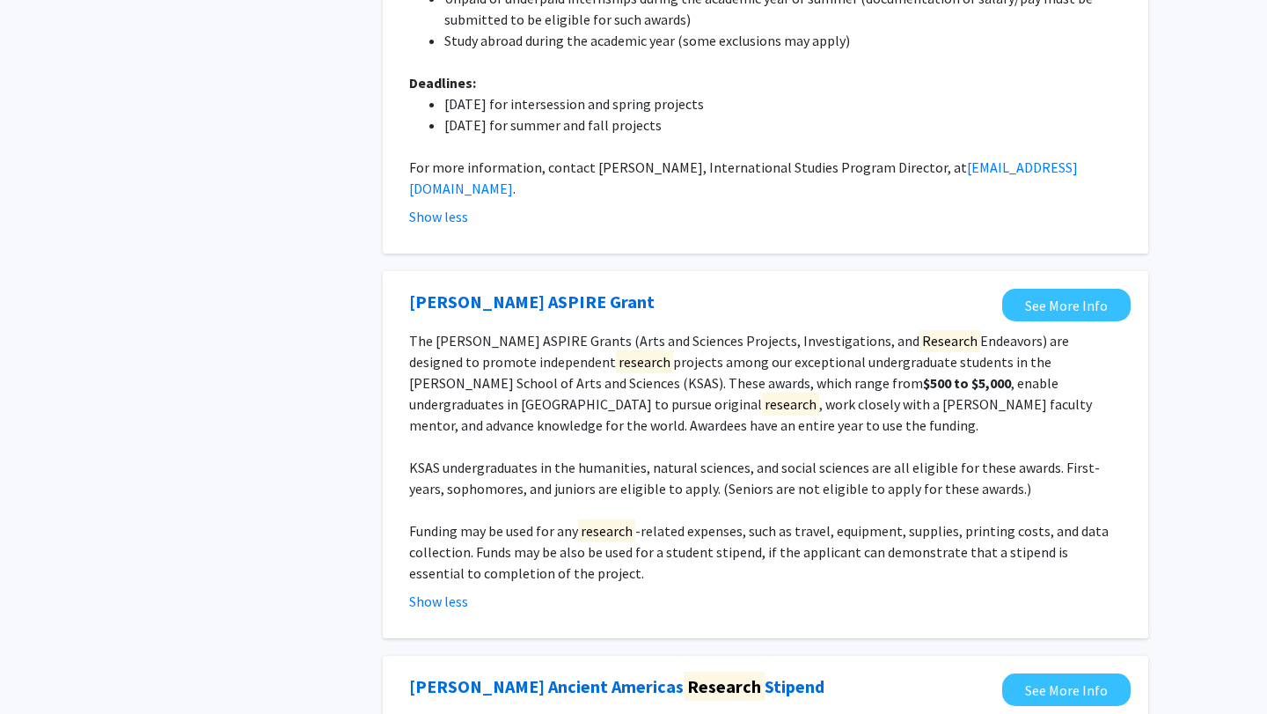
scroll to position [1965, 0]
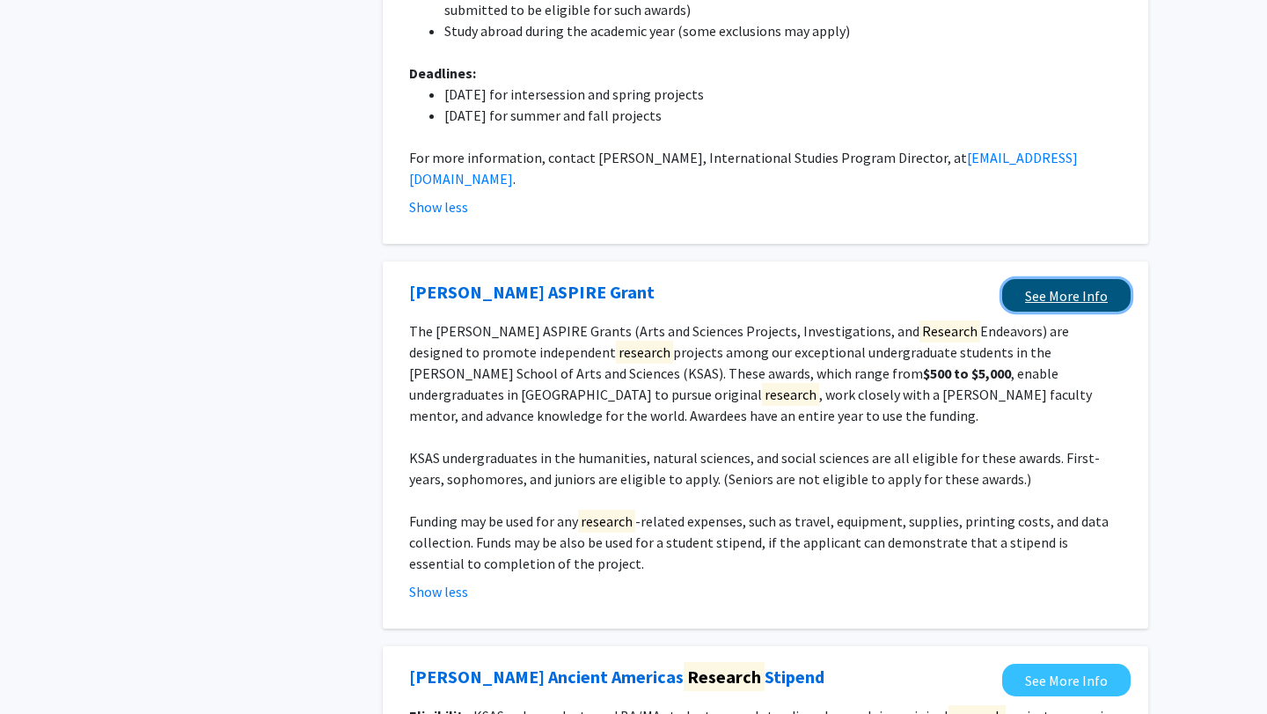
click at [1087, 279] on link "See More Info" at bounding box center [1066, 295] width 128 height 33
